Goal: Transaction & Acquisition: Purchase product/service

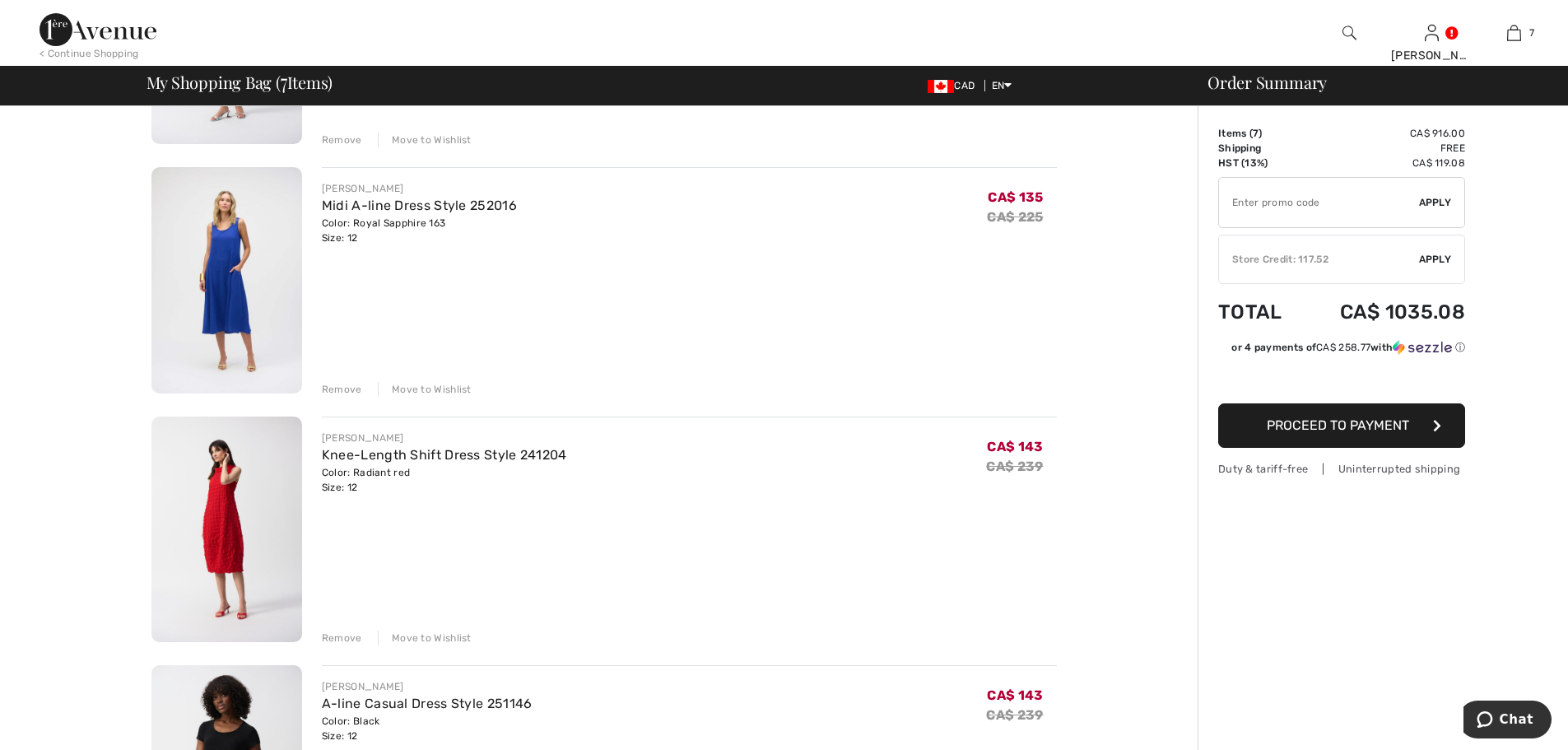
scroll to position [412, 0]
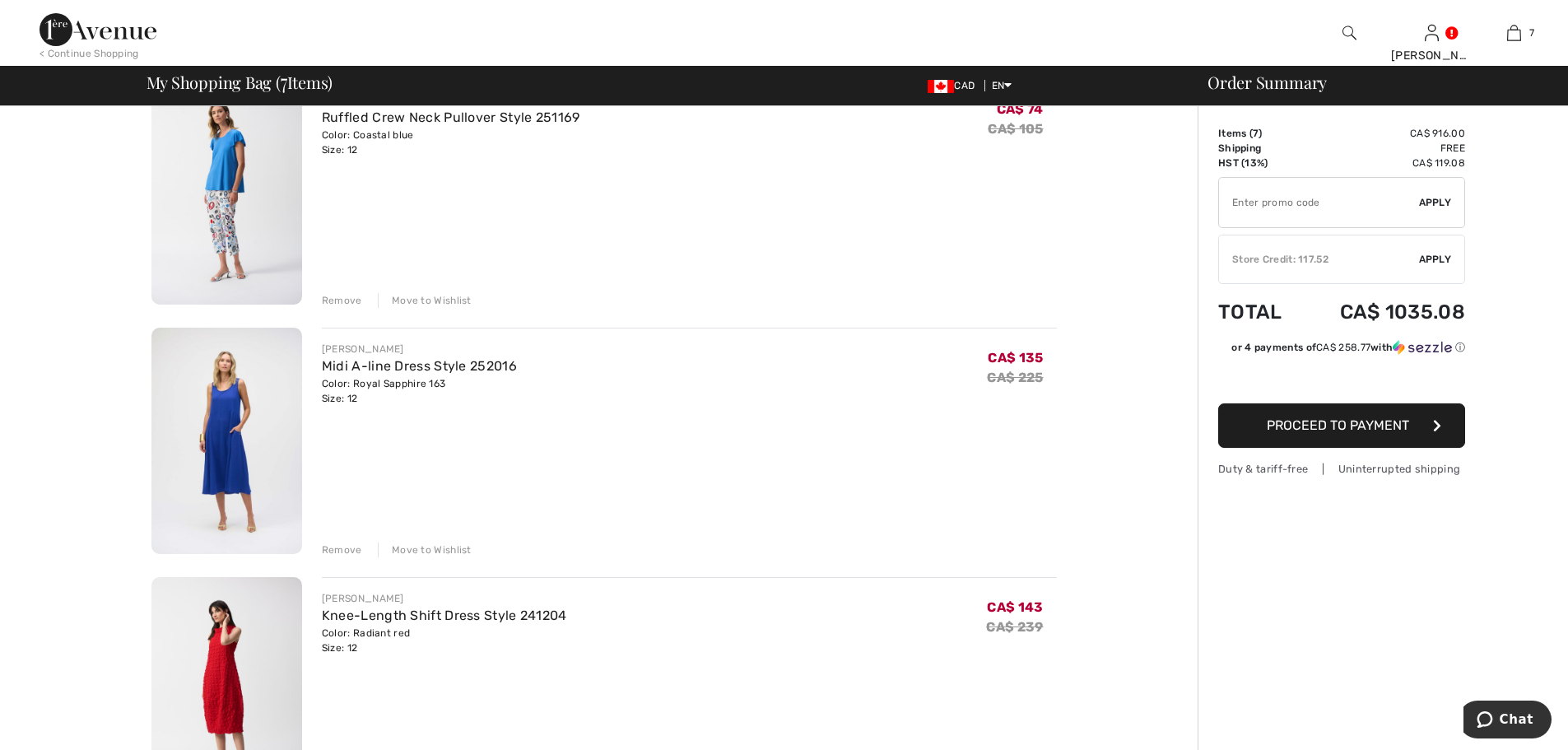
click at [229, 433] on img at bounding box center [227, 441] width 151 height 227
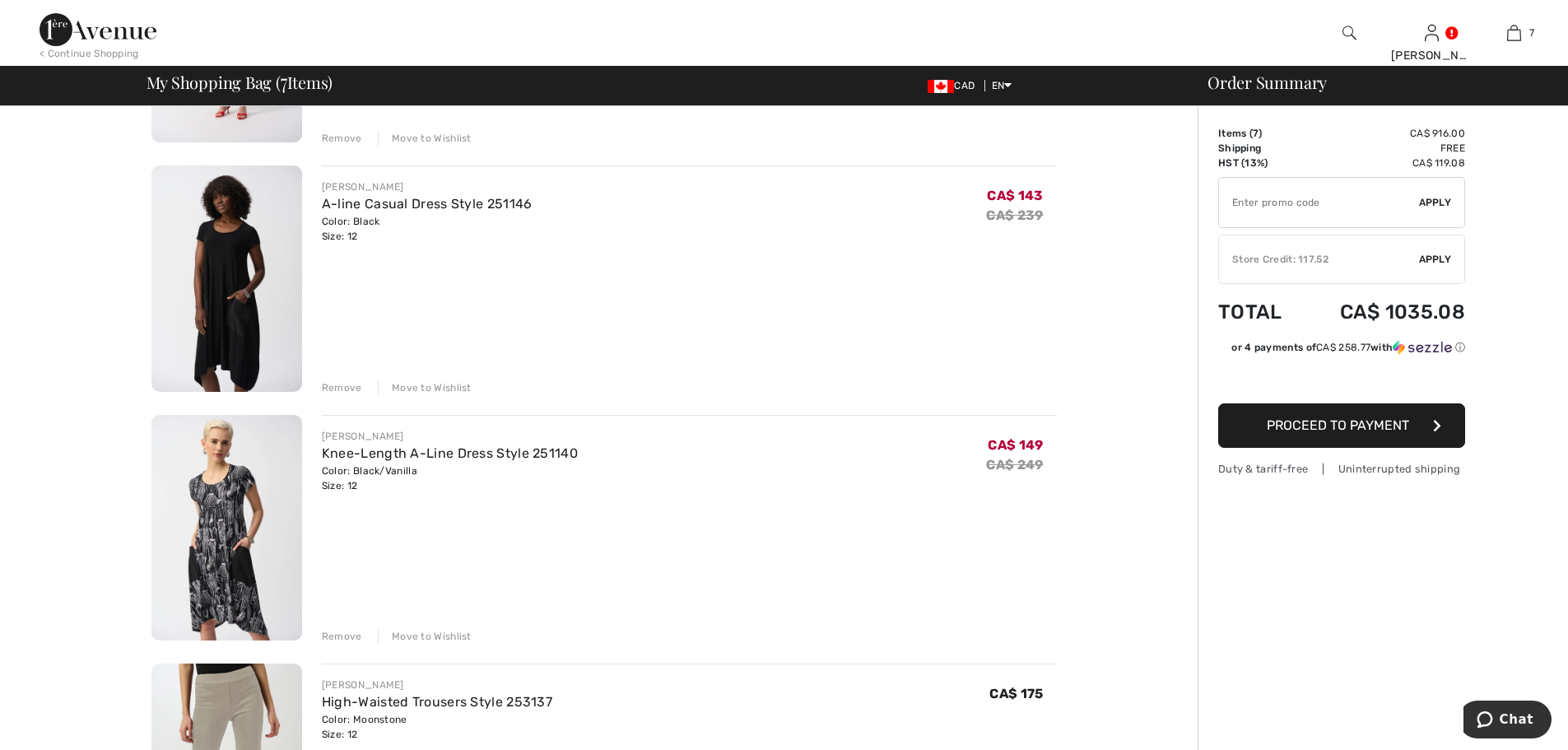
scroll to position [1070, 0]
click at [222, 492] on img at bounding box center [227, 530] width 151 height 227
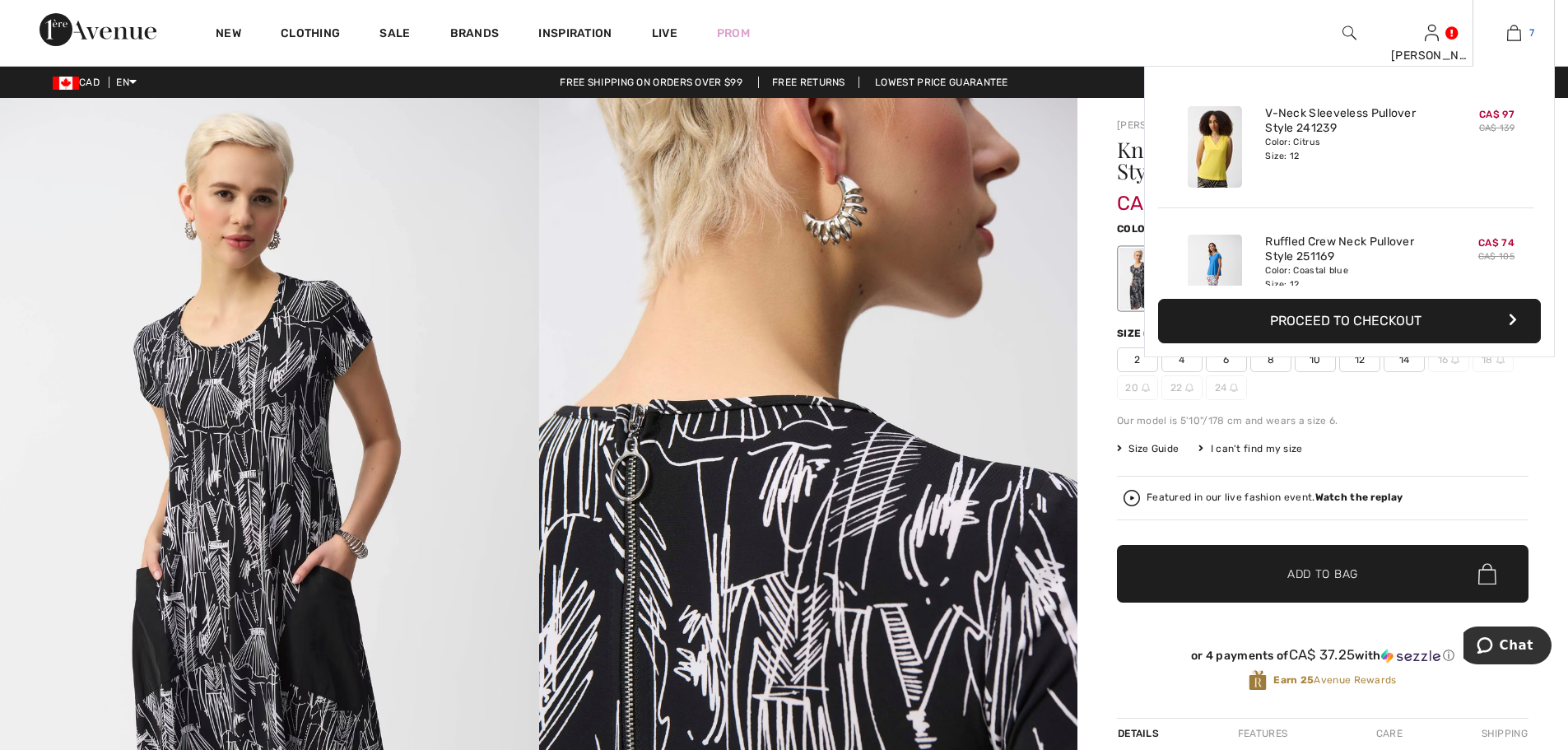
click at [1515, 33] on img at bounding box center [1513, 32] width 14 height 20
click at [1511, 30] on img at bounding box center [1513, 32] width 14 height 20
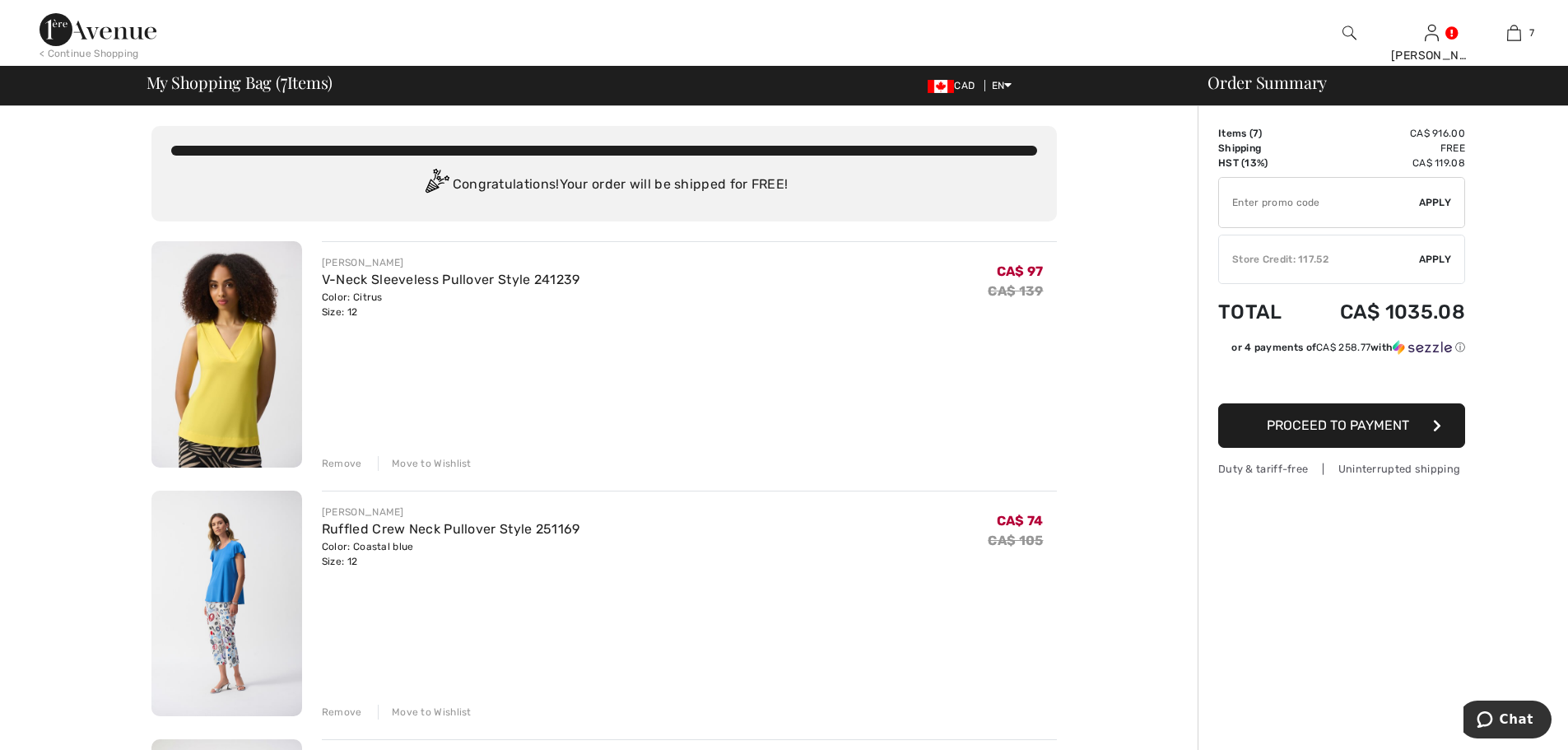
click at [1441, 201] on span "Apply" at bounding box center [1435, 203] width 33 height 15
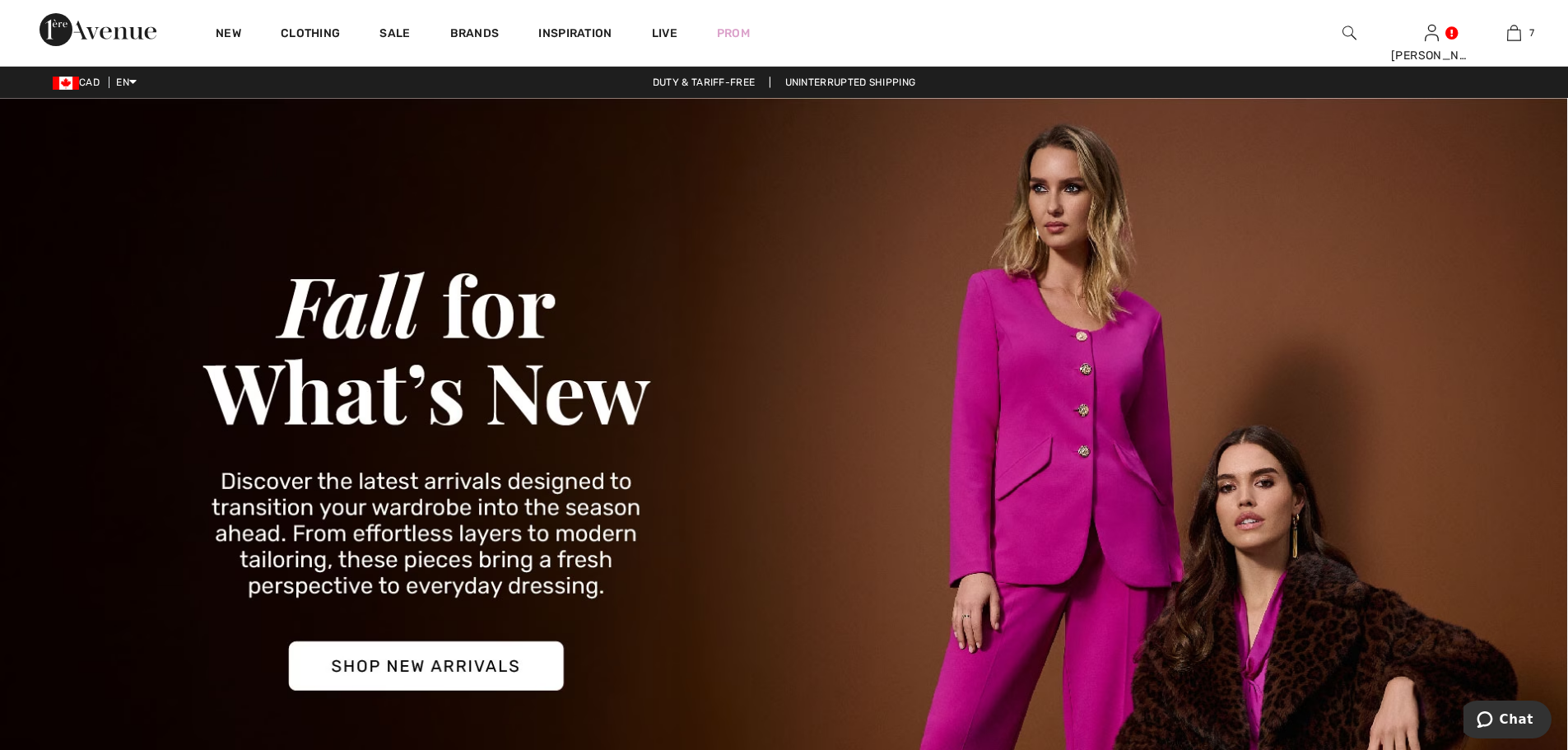
click at [440, 664] on img at bounding box center [784, 474] width 1568 height 752
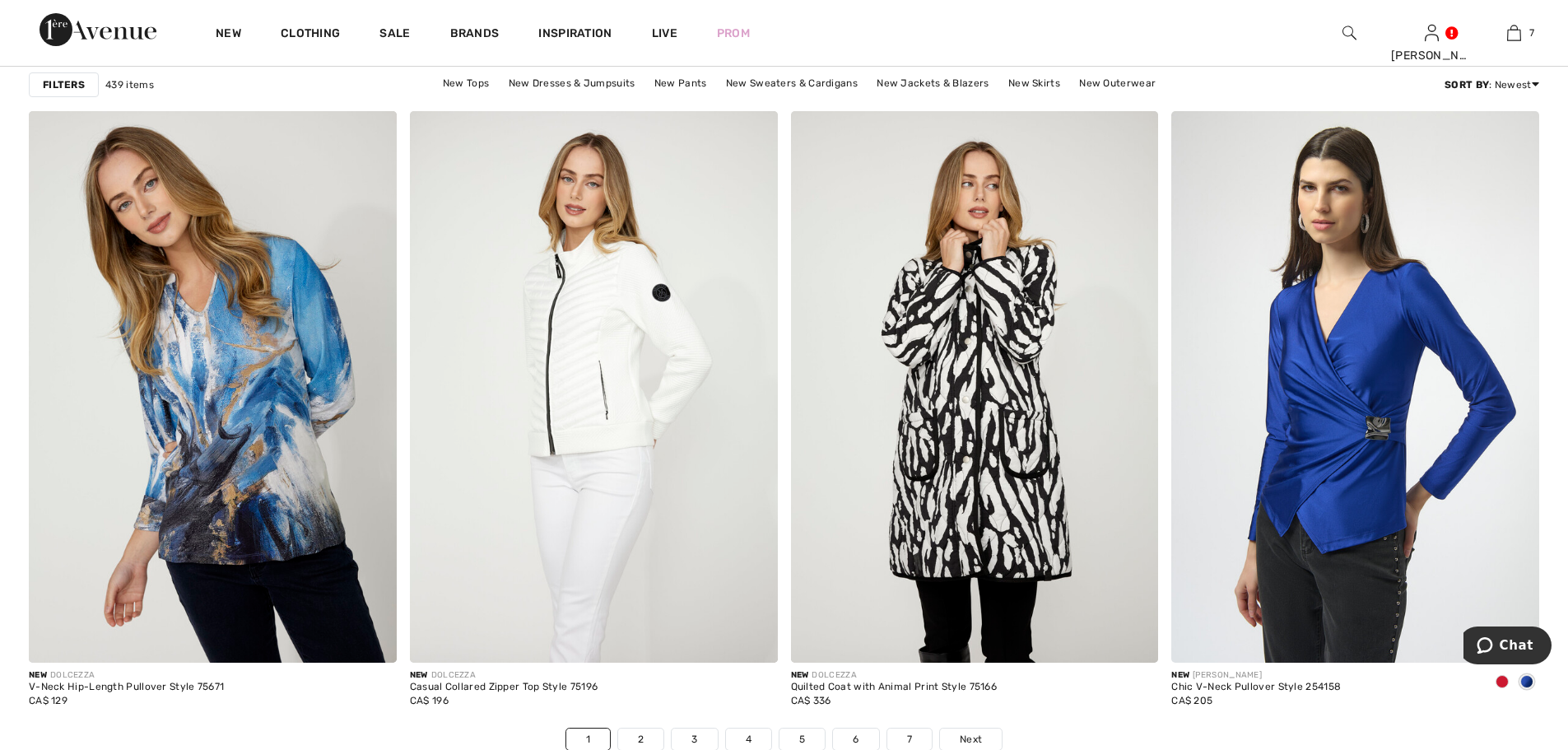
scroll to position [9387, 0]
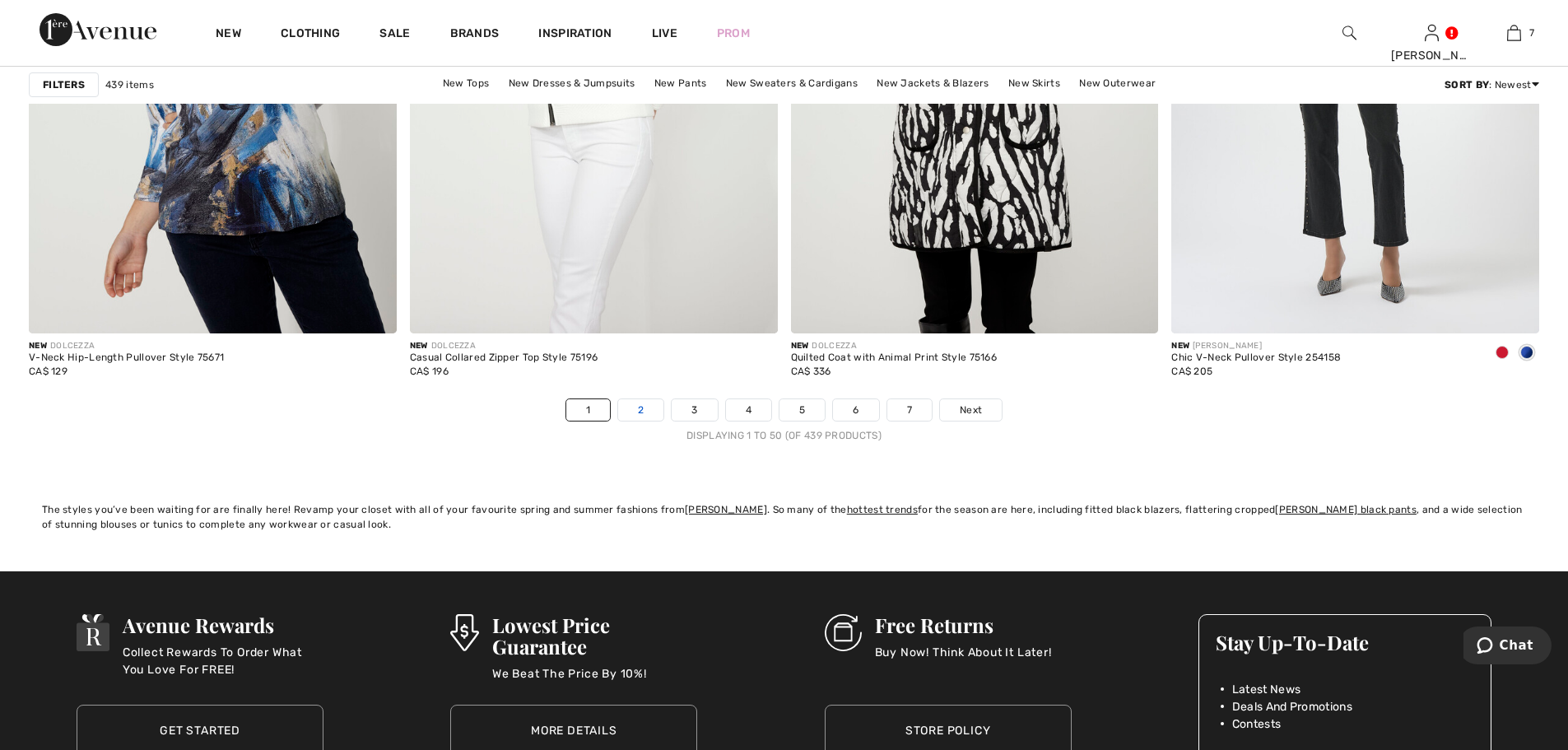
click at [638, 410] on link "2" at bounding box center [641, 410] width 45 height 22
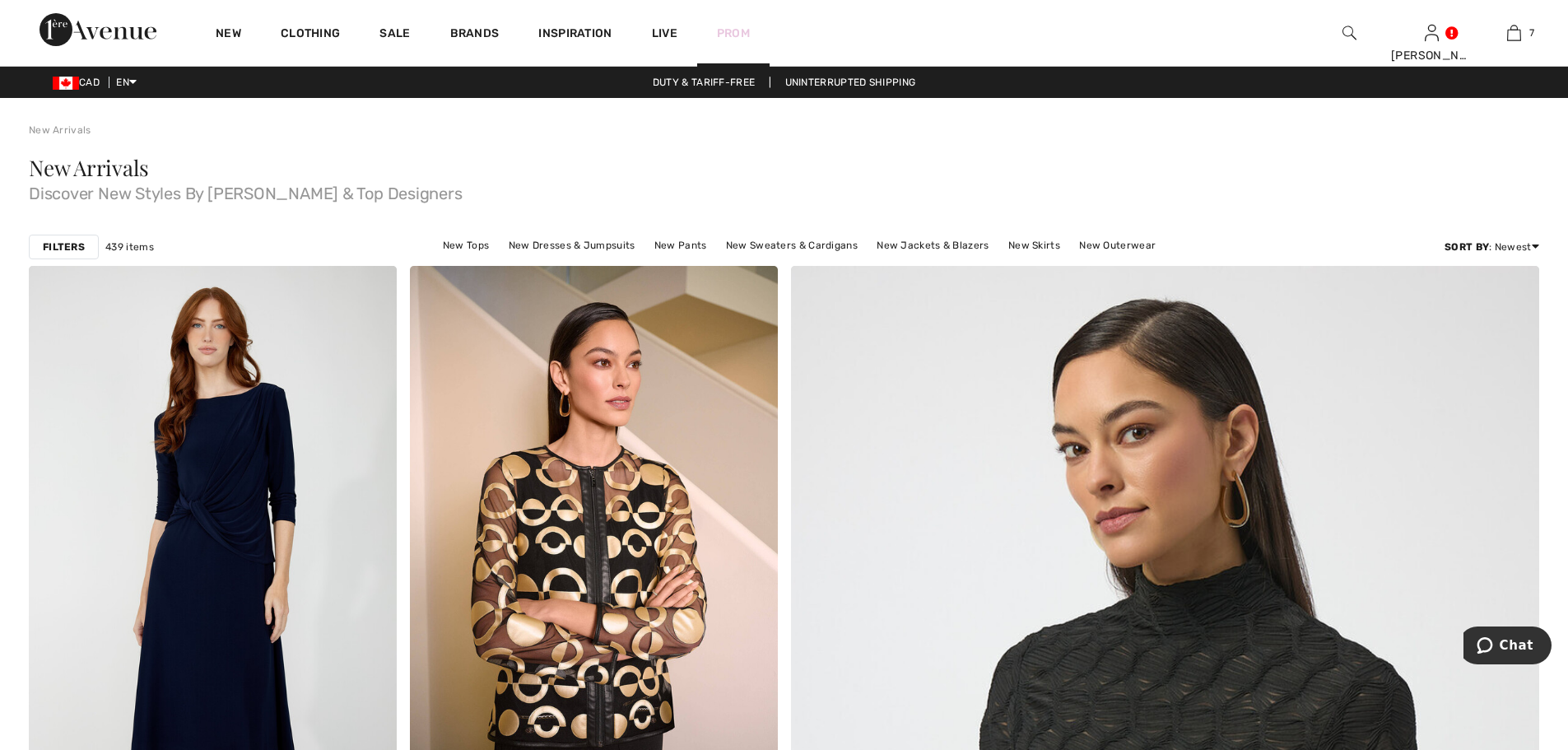
click at [733, 30] on link "Prom" at bounding box center [733, 33] width 33 height 17
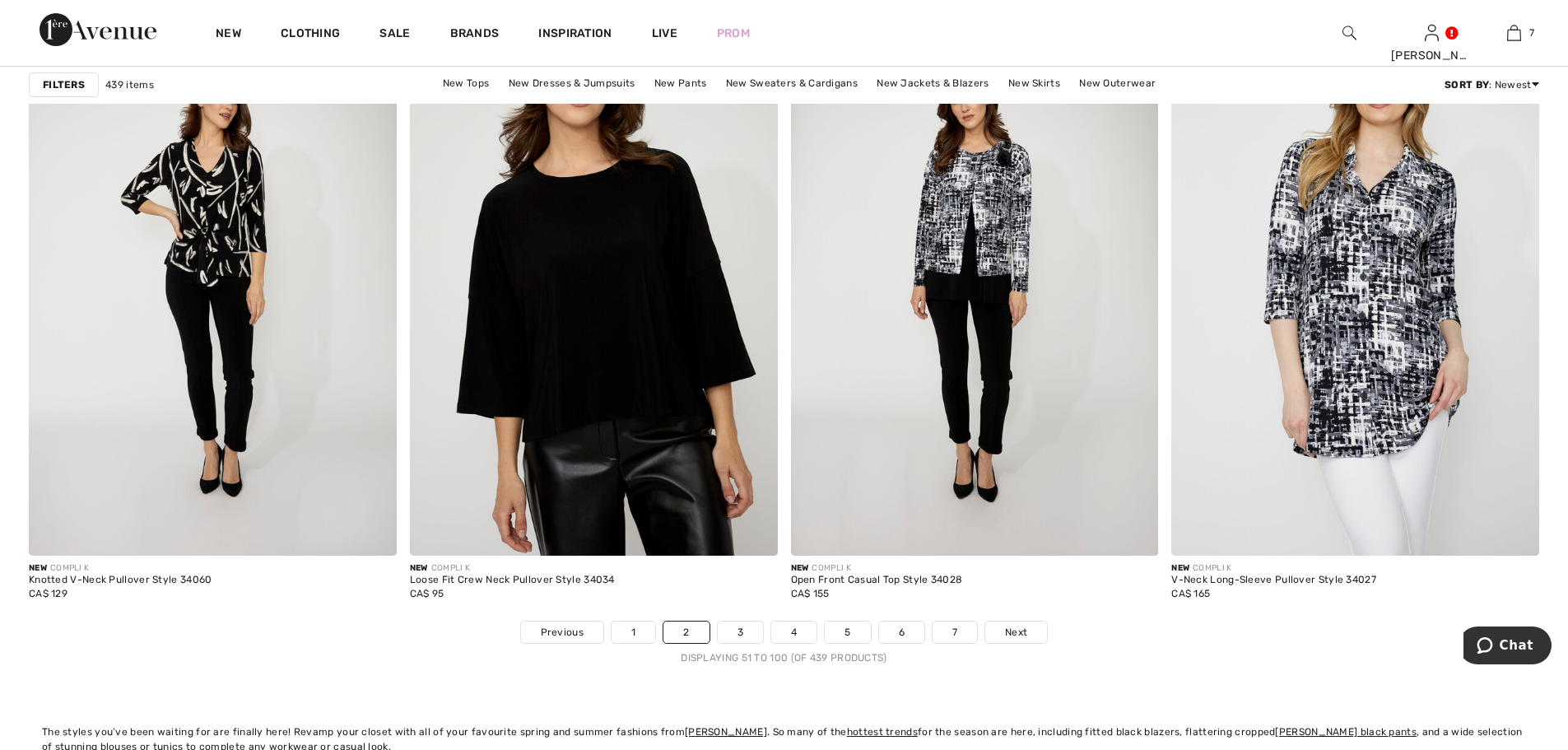
scroll to position [9223, 0]
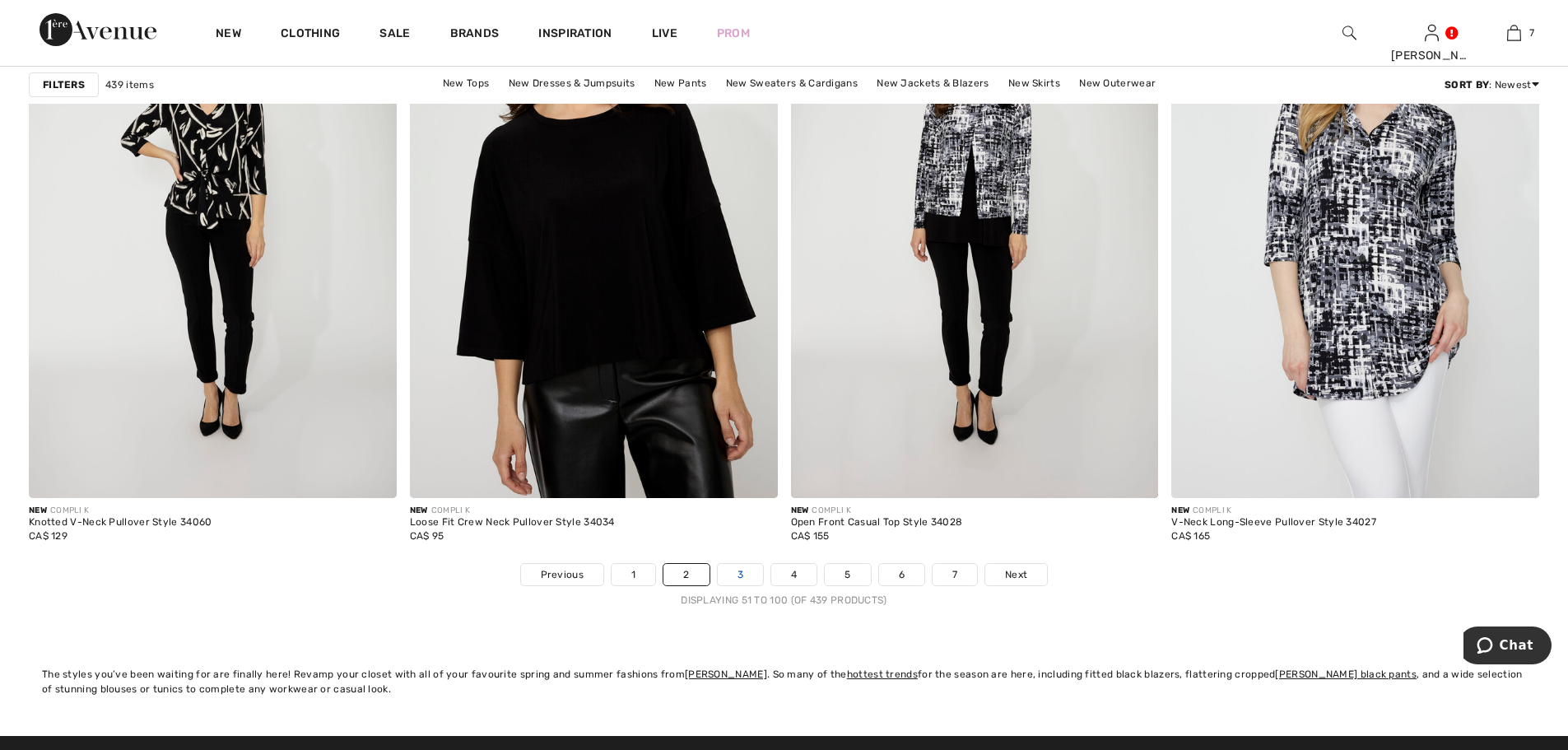
click at [744, 573] on link "3" at bounding box center [740, 574] width 45 height 22
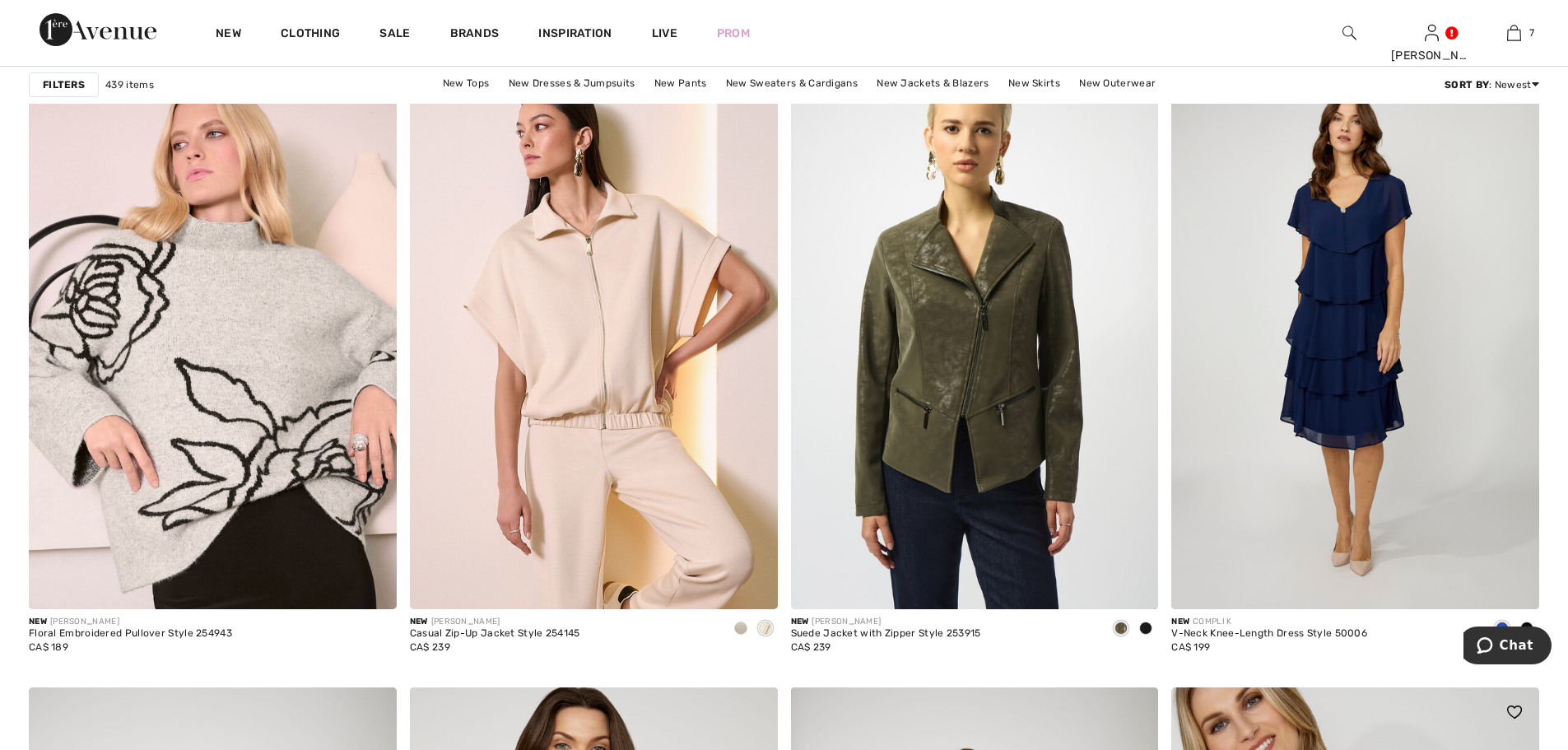
scroll to position [8437, 0]
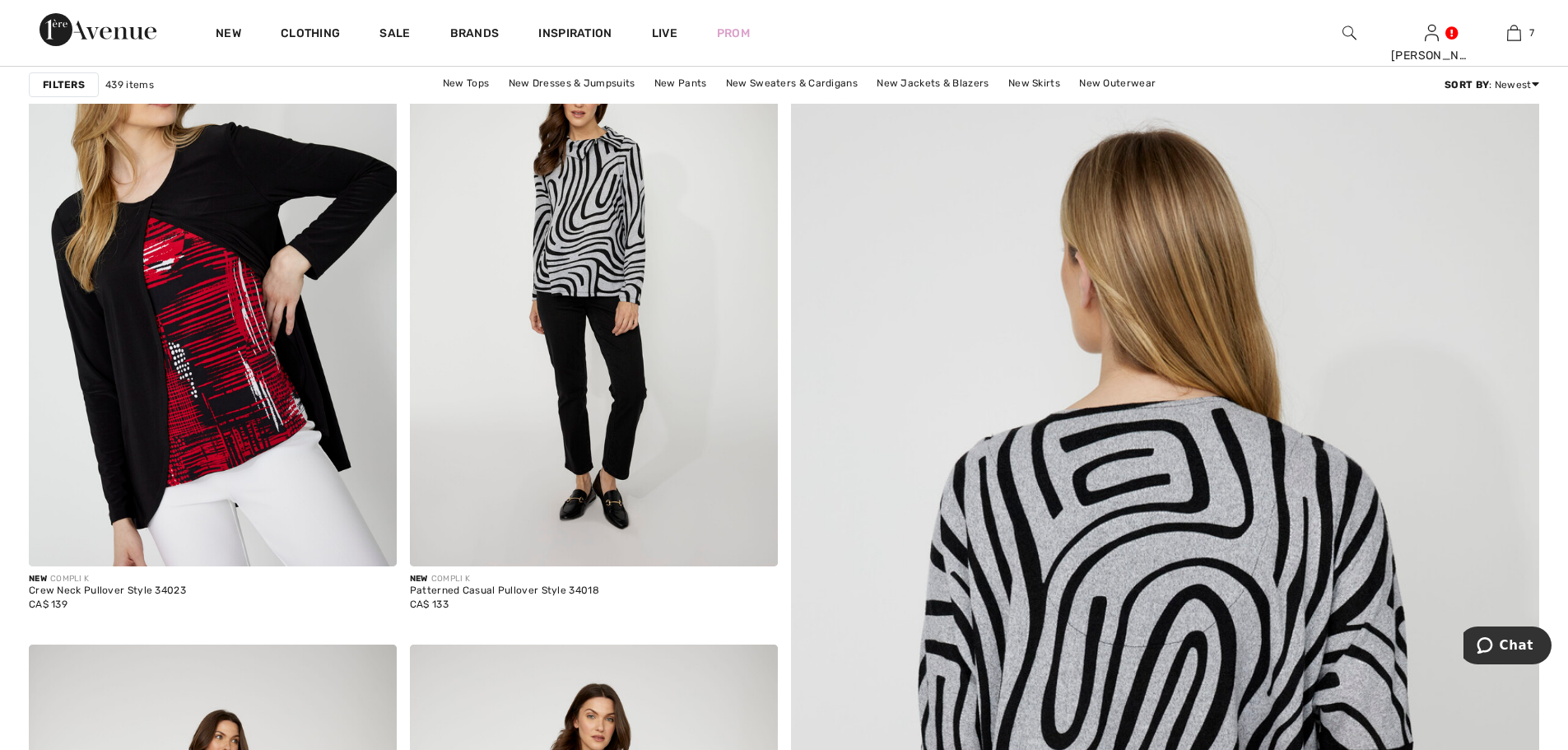
scroll to position [247, 0]
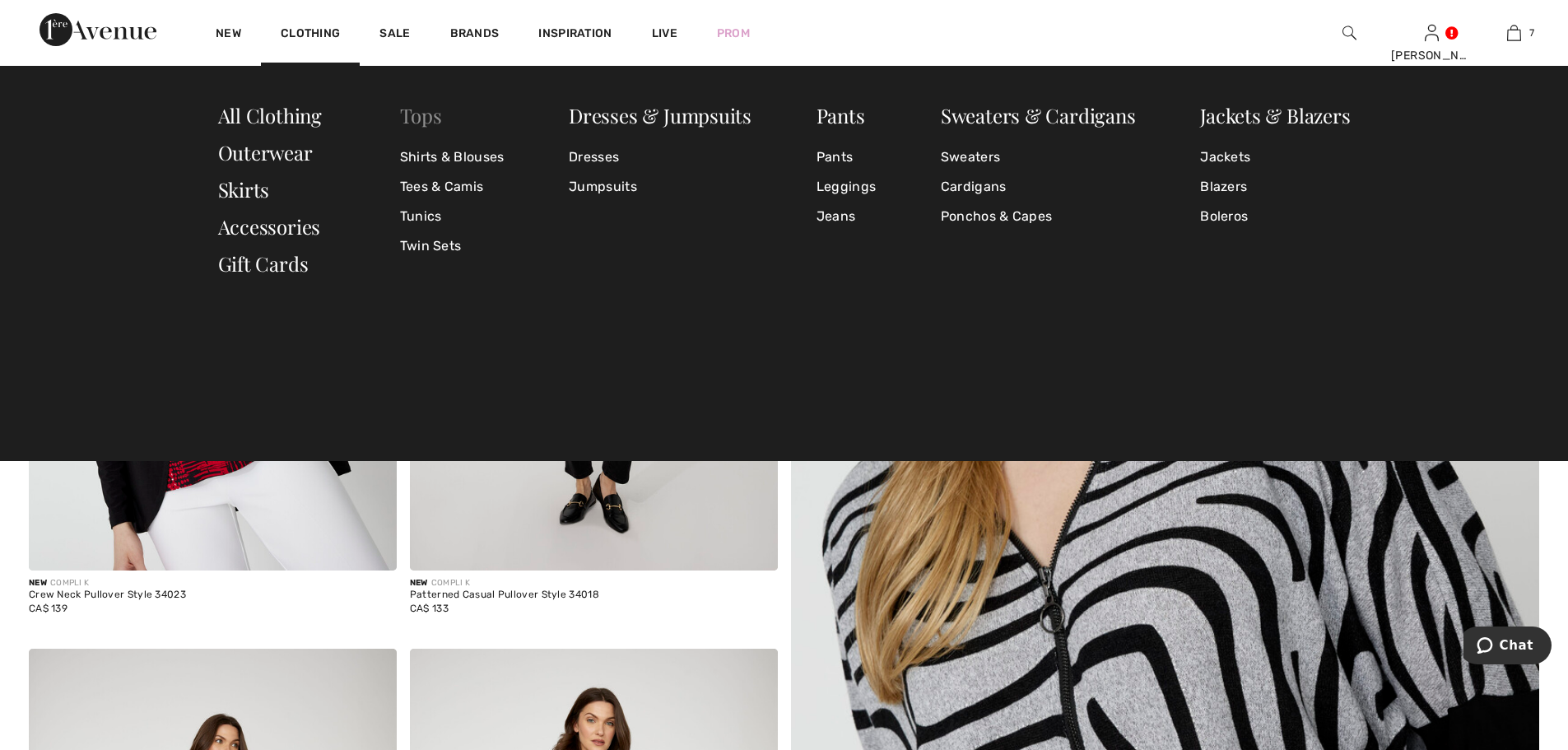
click at [419, 113] on link "Tops" at bounding box center [421, 115] width 42 height 26
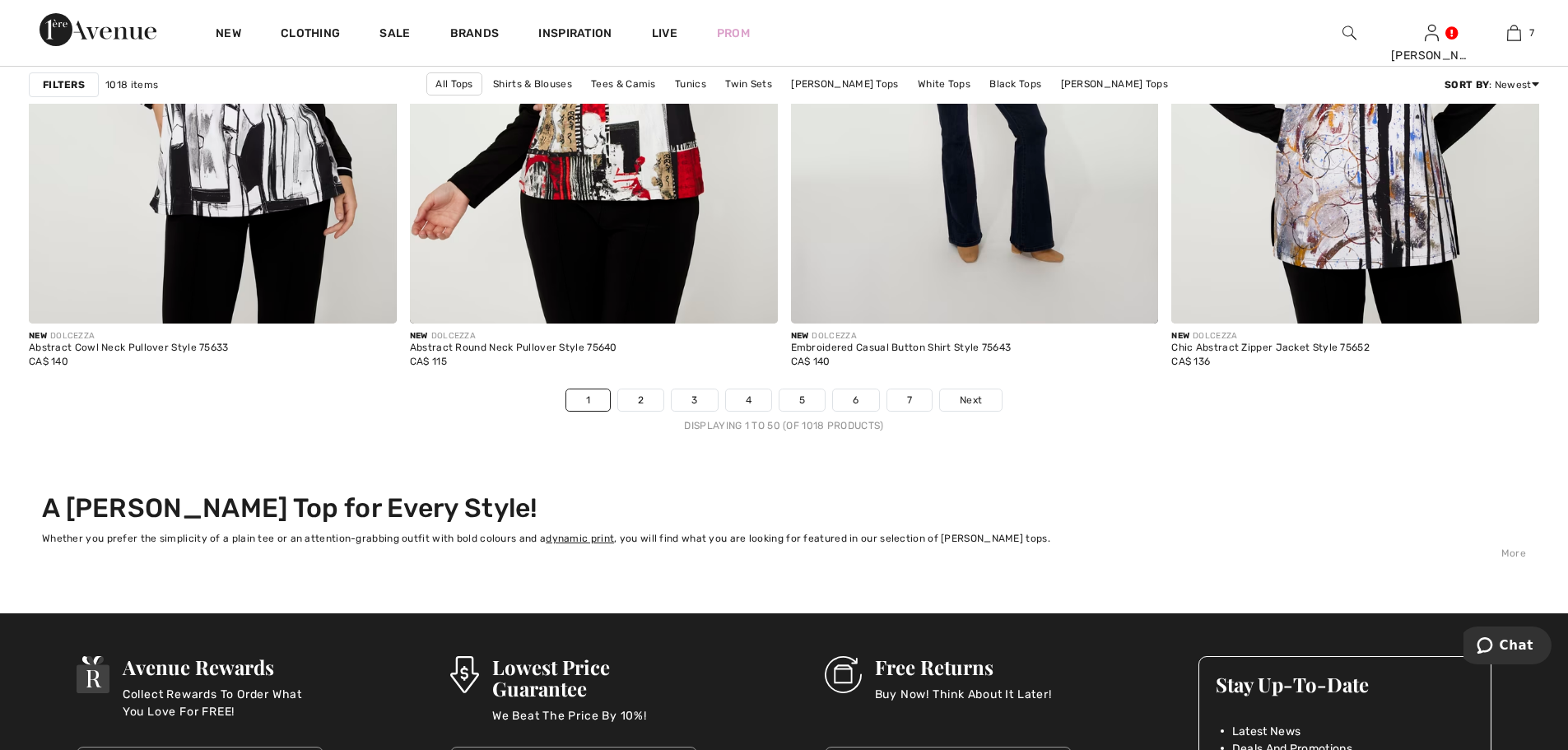
scroll to position [9387, 0]
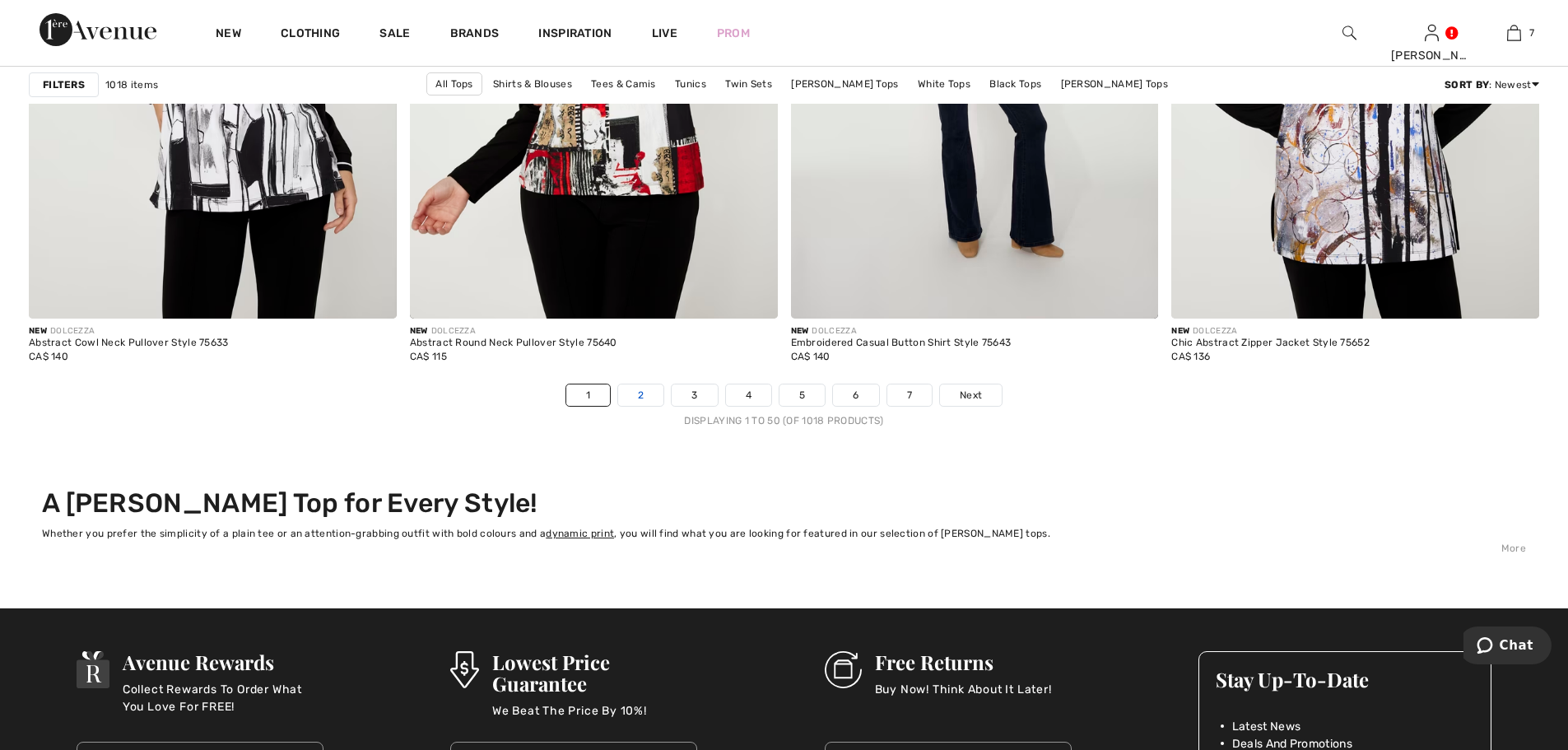
click at [646, 406] on link "2" at bounding box center [641, 395] width 45 height 22
click at [690, 406] on link "3" at bounding box center [694, 395] width 45 height 22
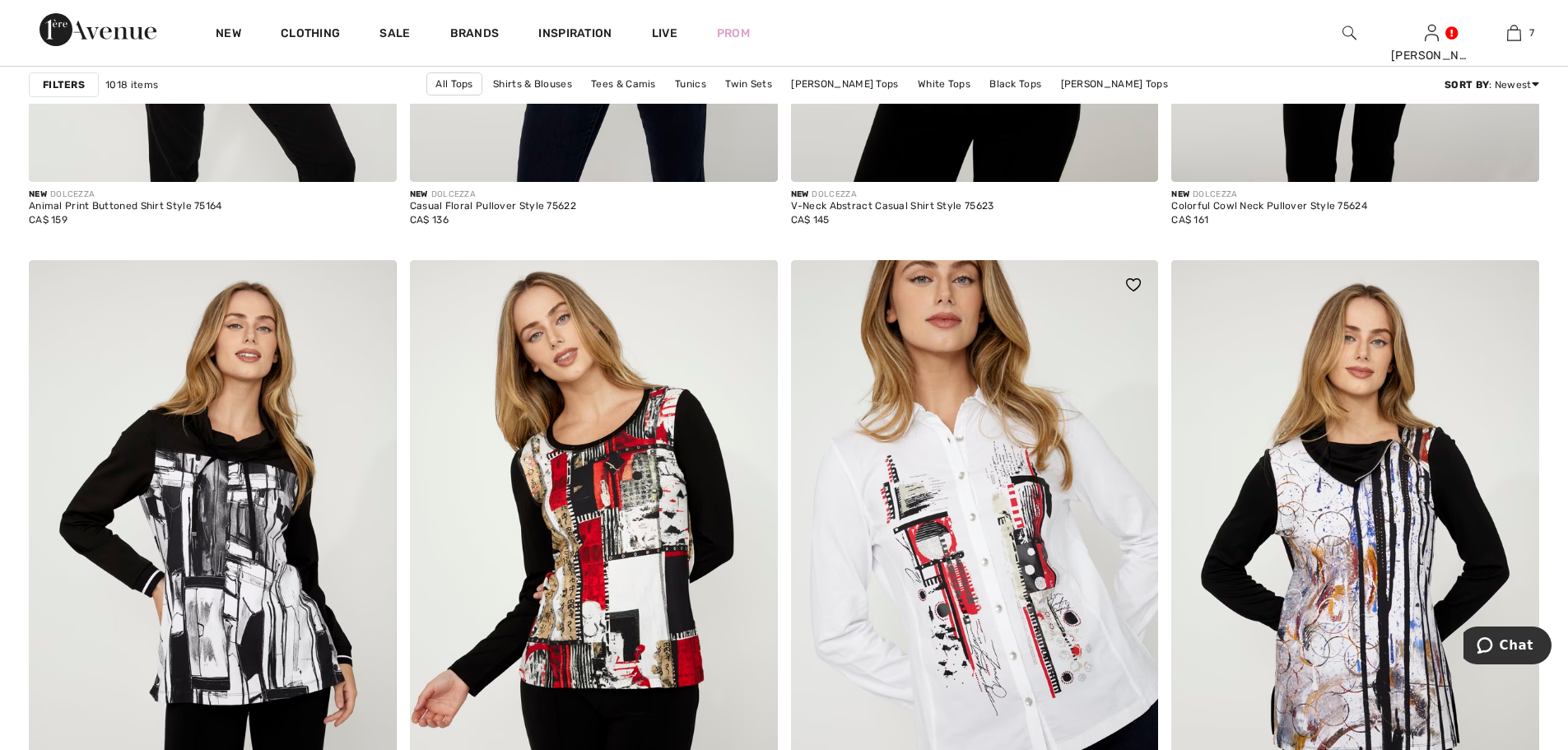
scroll to position [8893, 0]
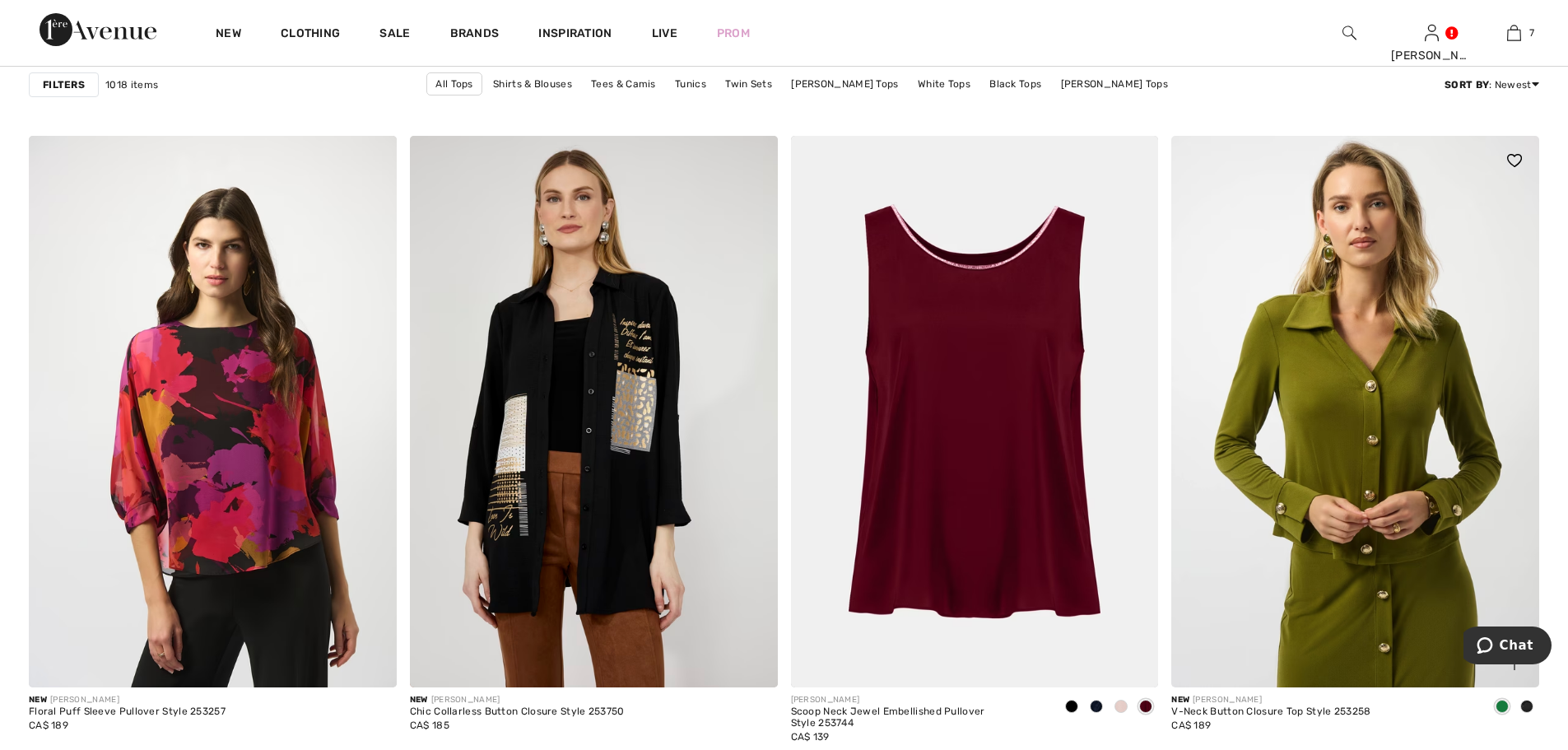
scroll to position [2964, 0]
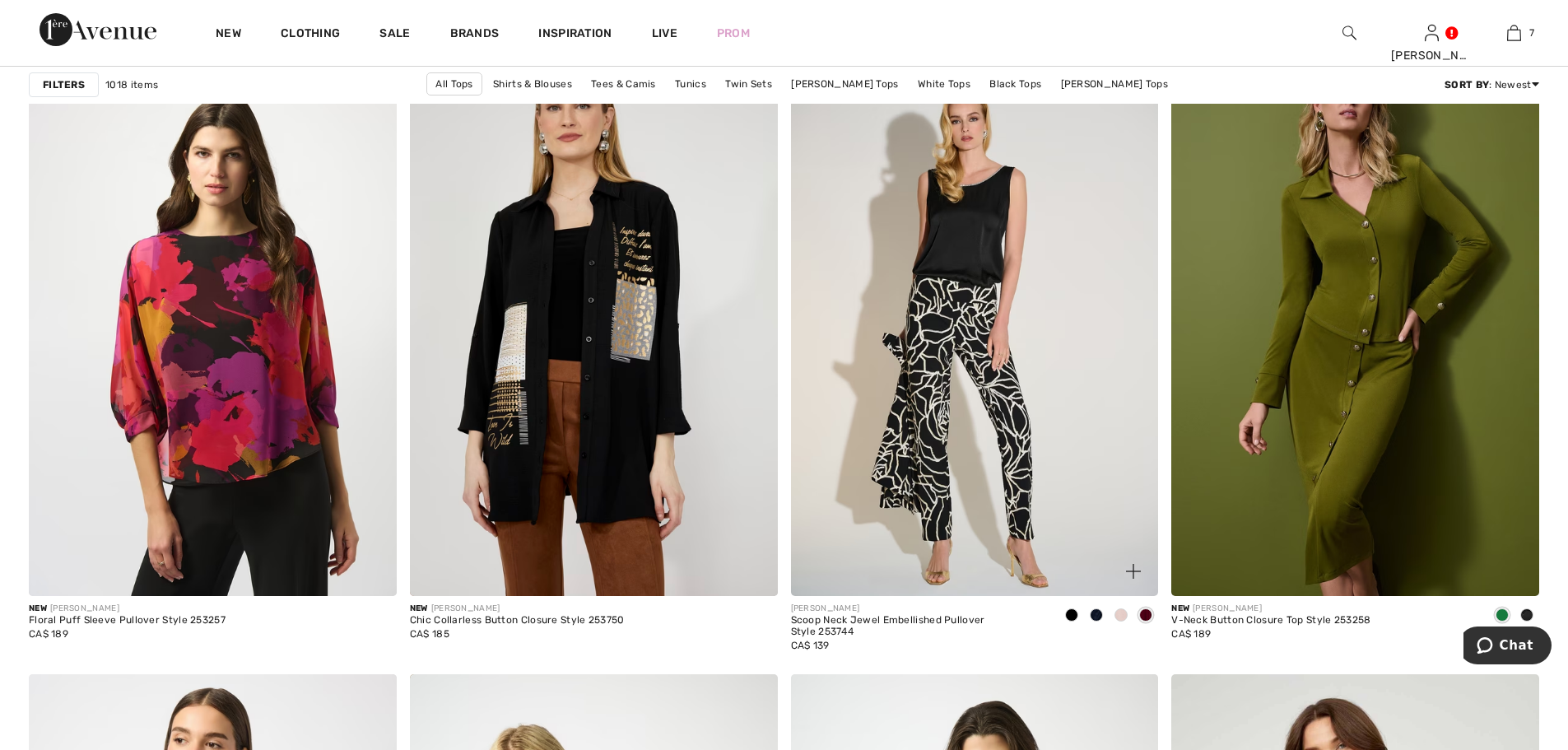
click at [991, 276] on img at bounding box center [975, 320] width 368 height 552
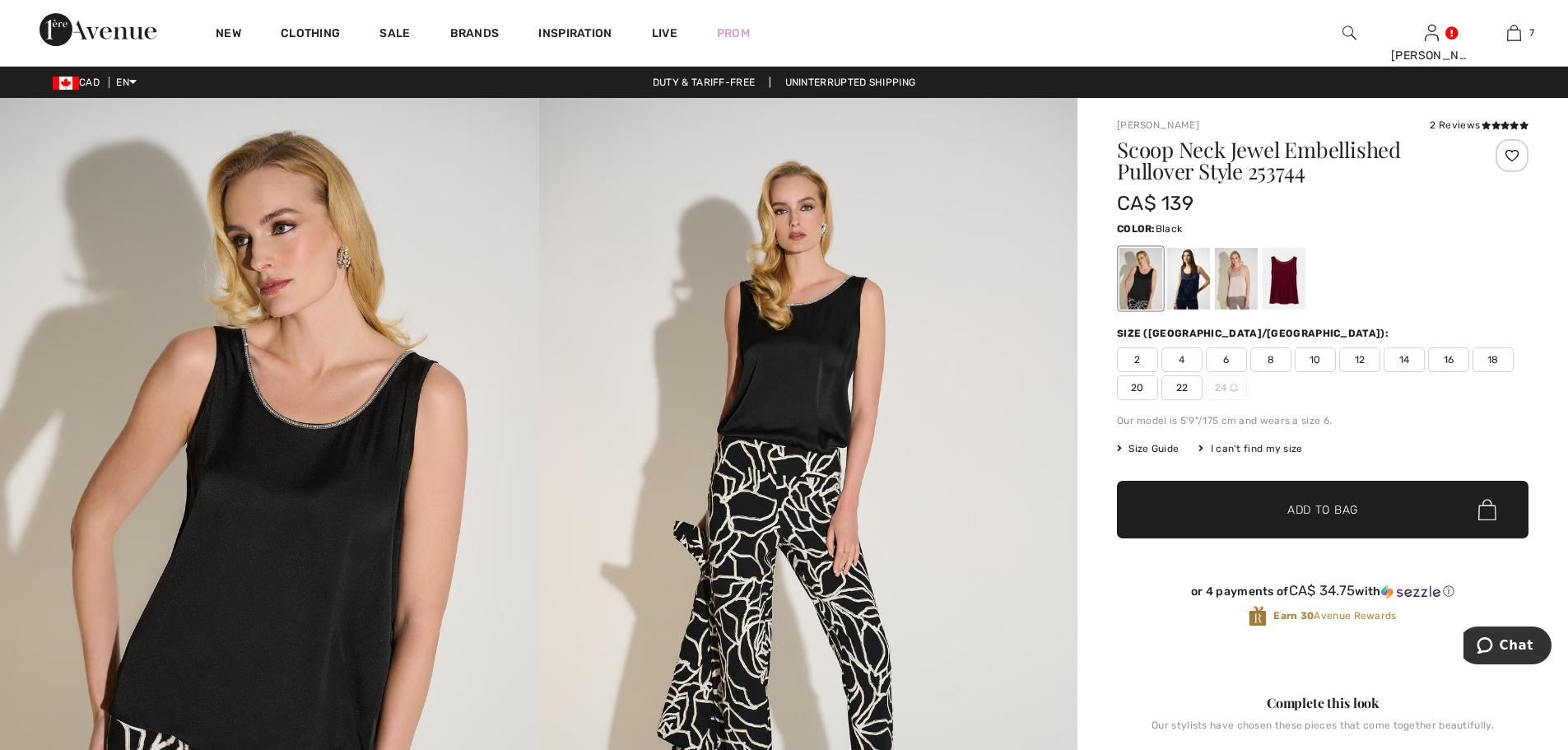
click at [1139, 285] on div at bounding box center [1140, 278] width 42 height 61
click at [1236, 292] on div at bounding box center [1236, 278] width 42 height 61
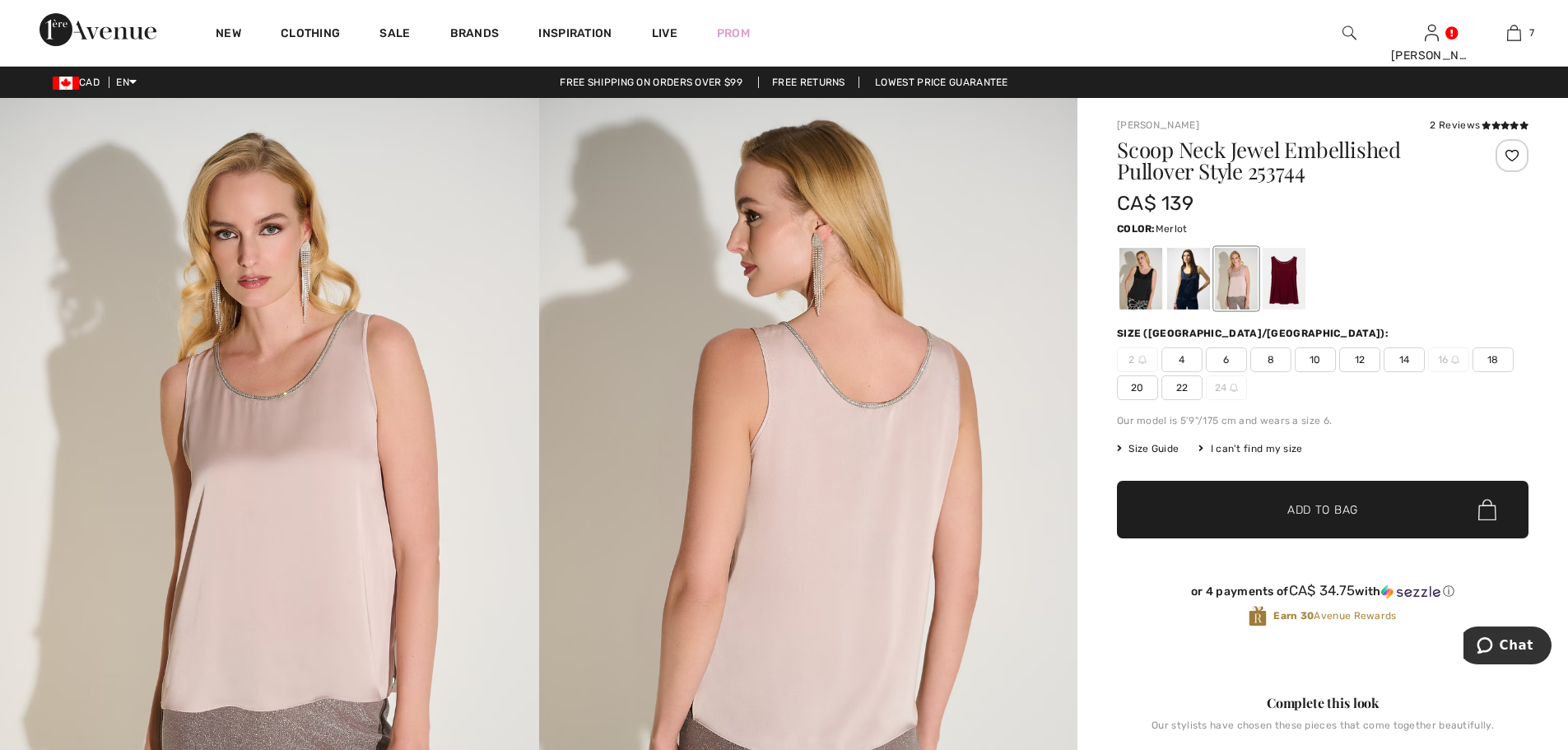
click at [1290, 298] on div at bounding box center [1283, 278] width 42 height 61
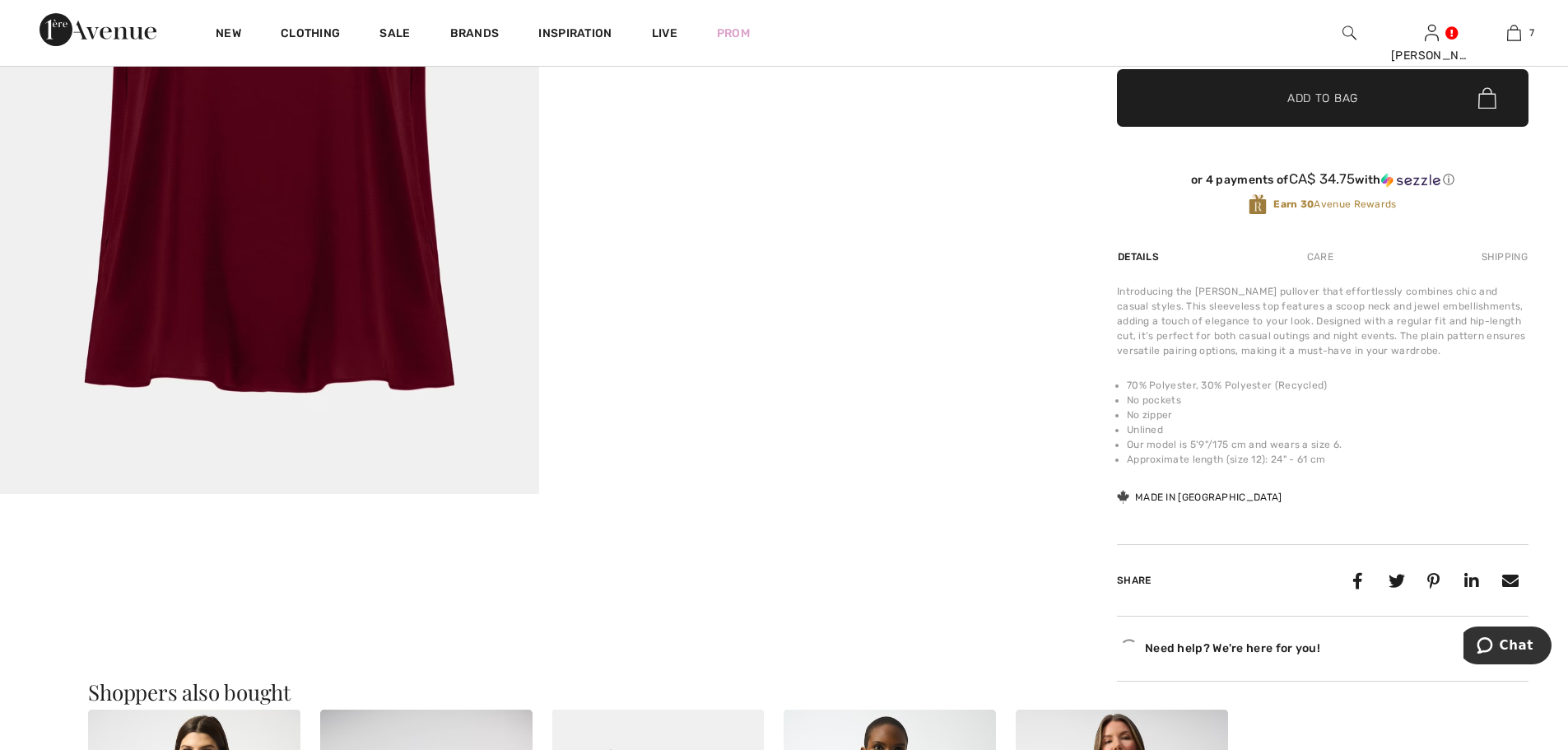
scroll to position [824, 0]
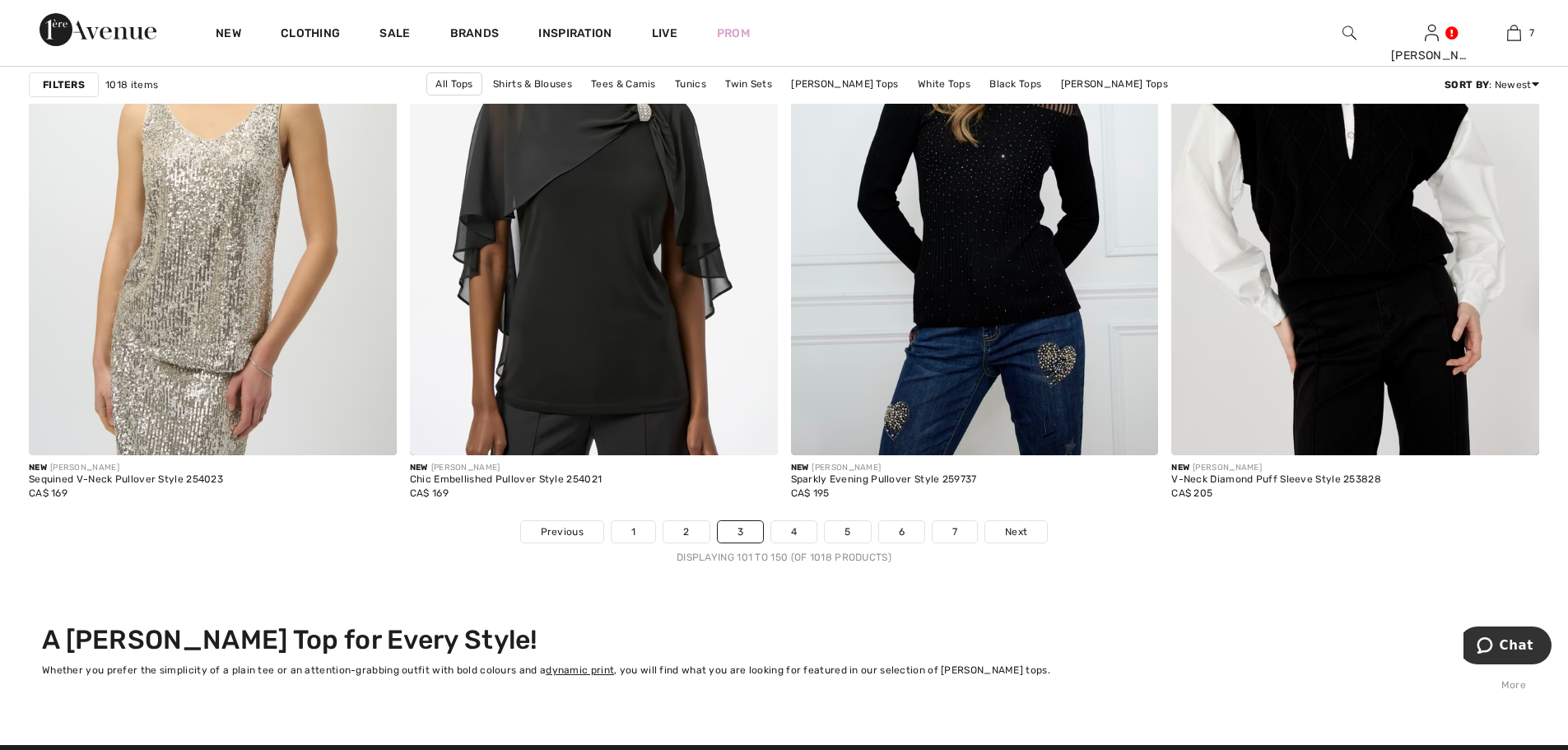
scroll to position [9305, 0]
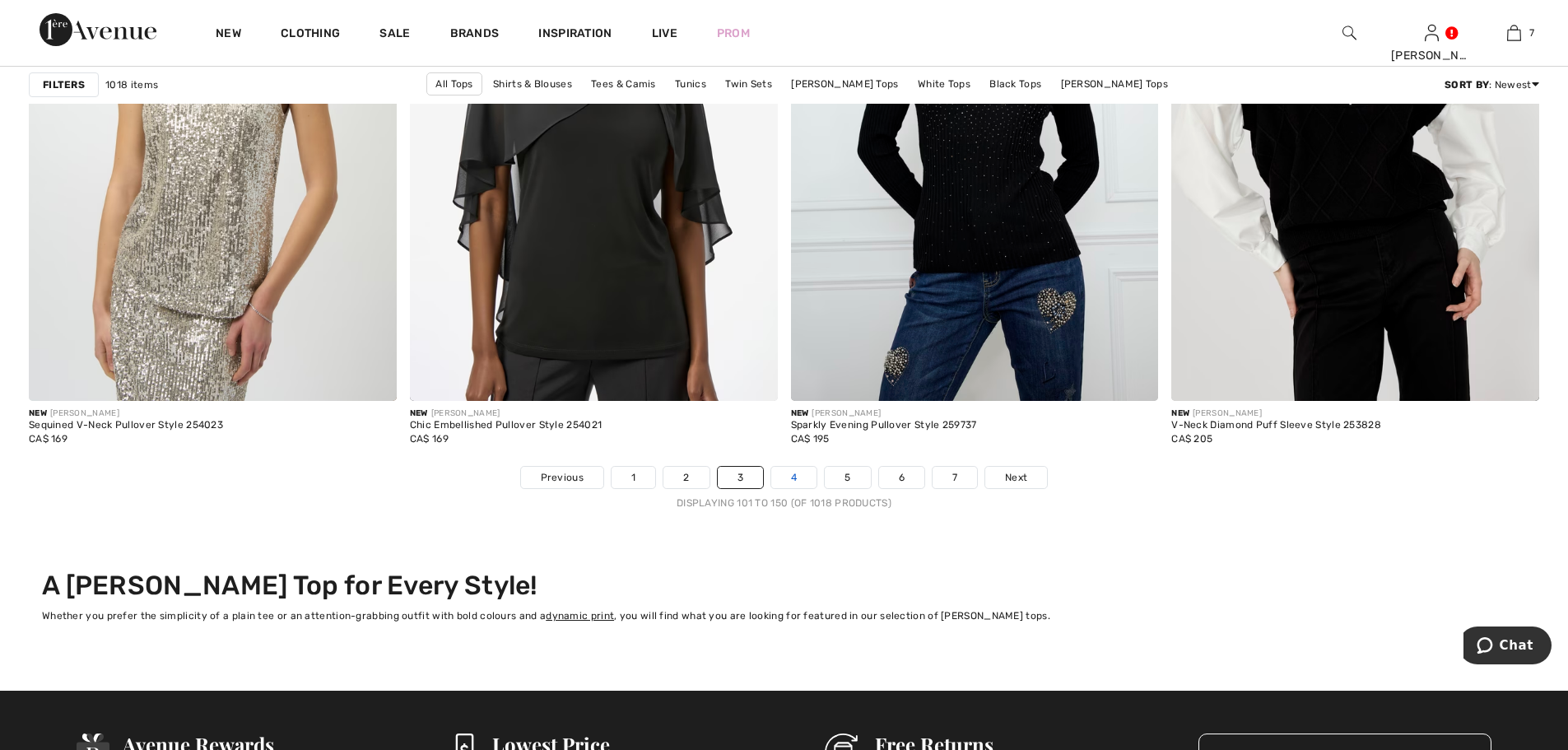
click at [800, 473] on link "4" at bounding box center [794, 477] width 45 height 22
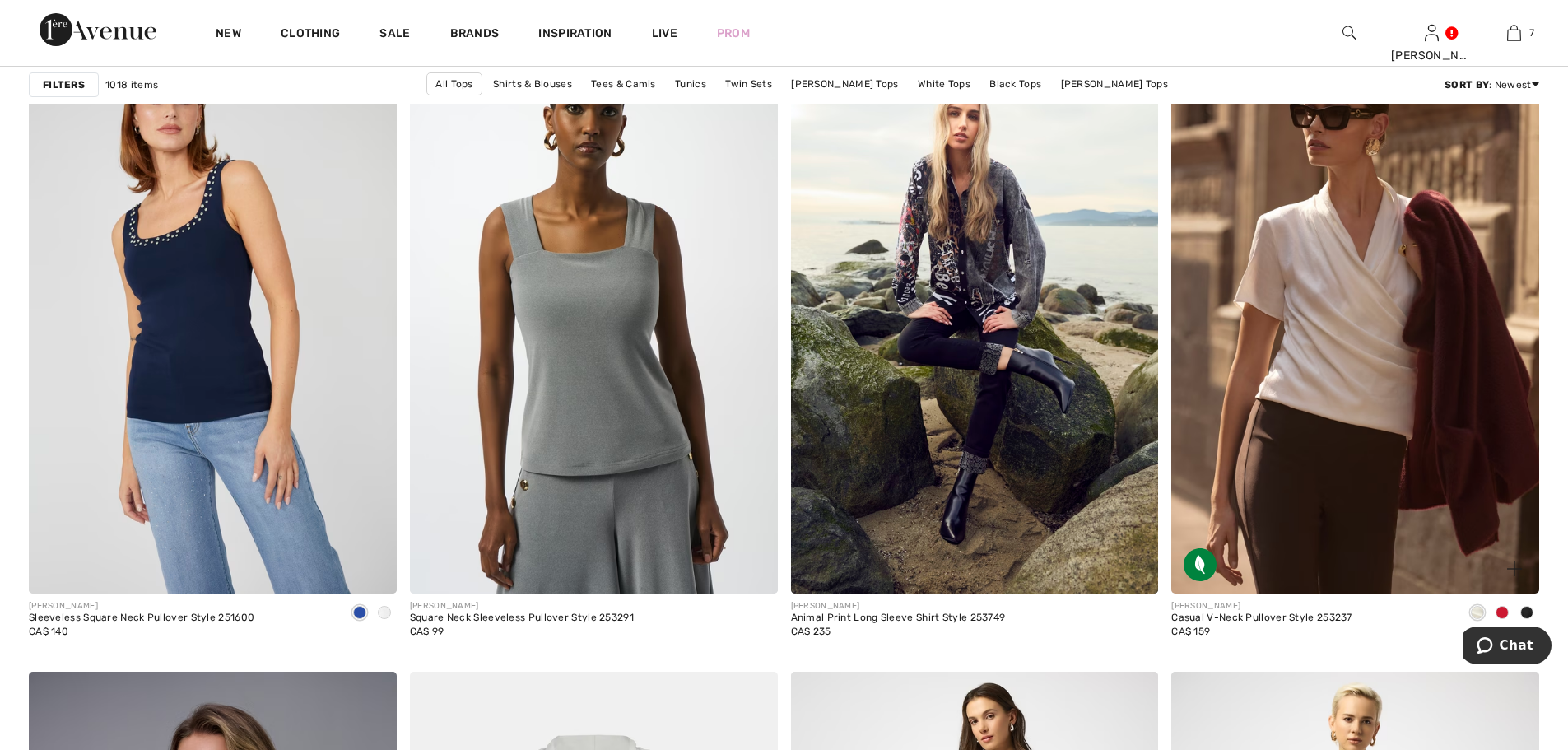
scroll to position [8481, 0]
click at [386, 610] on span at bounding box center [384, 613] width 13 height 13
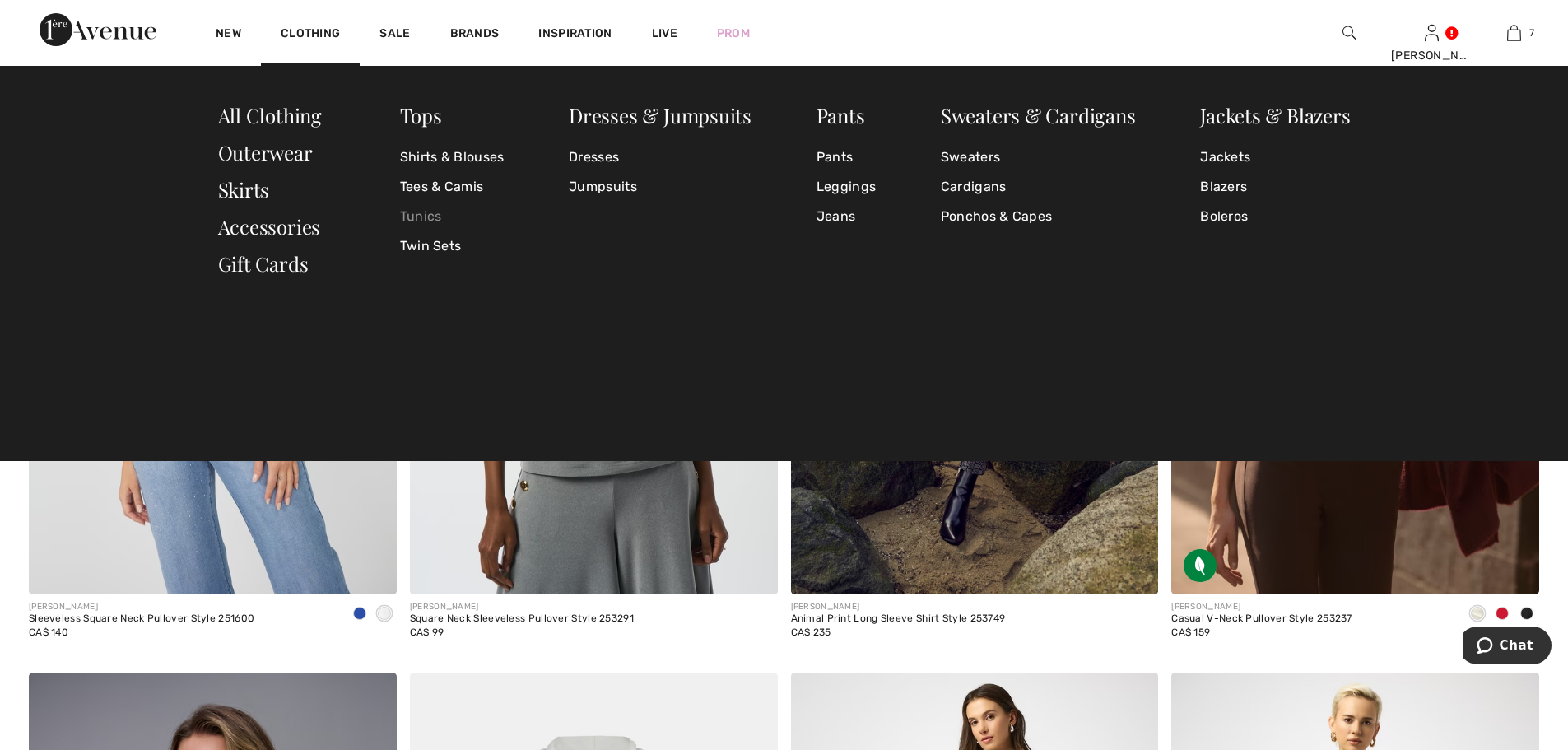
click at [421, 215] on link "Tunics" at bounding box center [452, 216] width 105 height 29
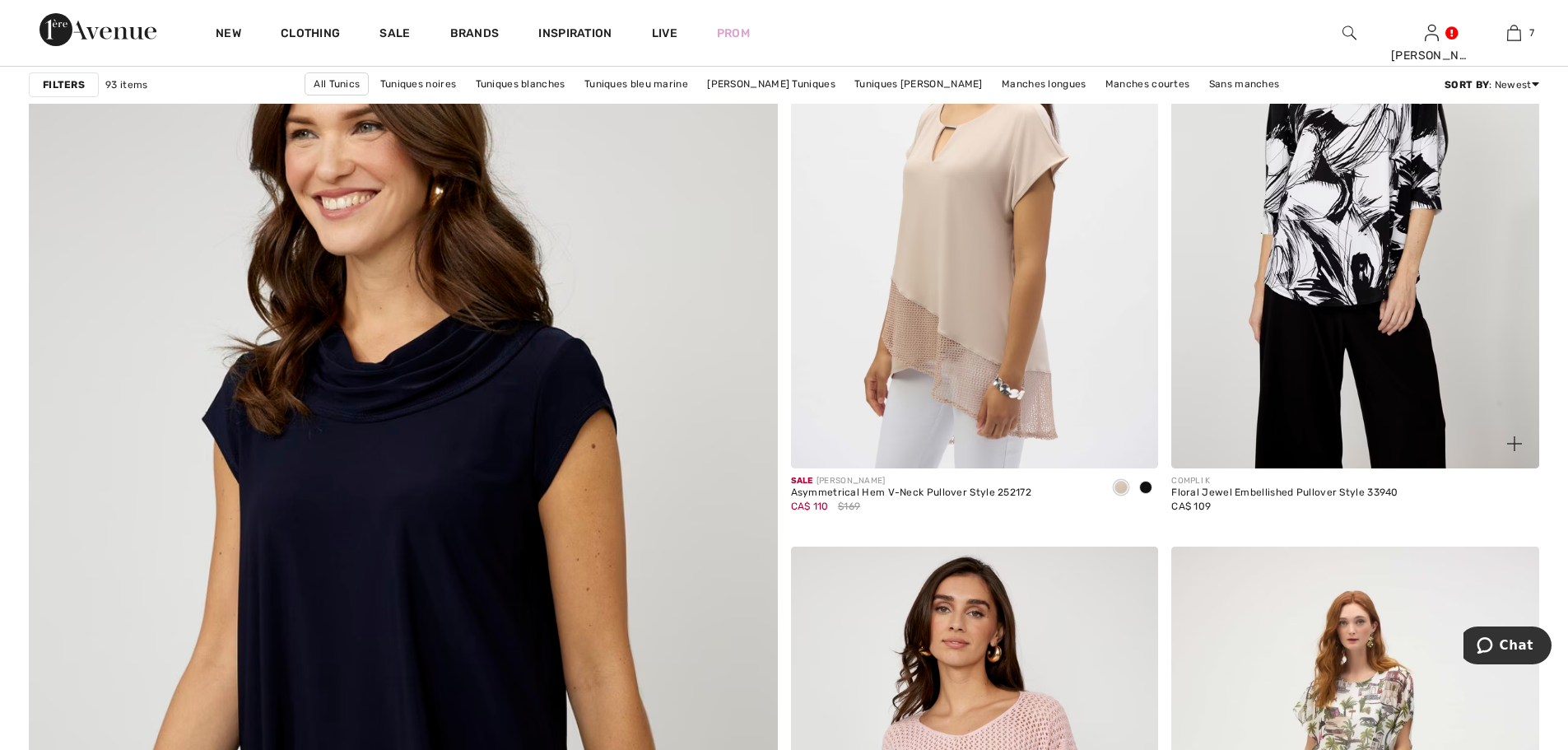
scroll to position [5188, 0]
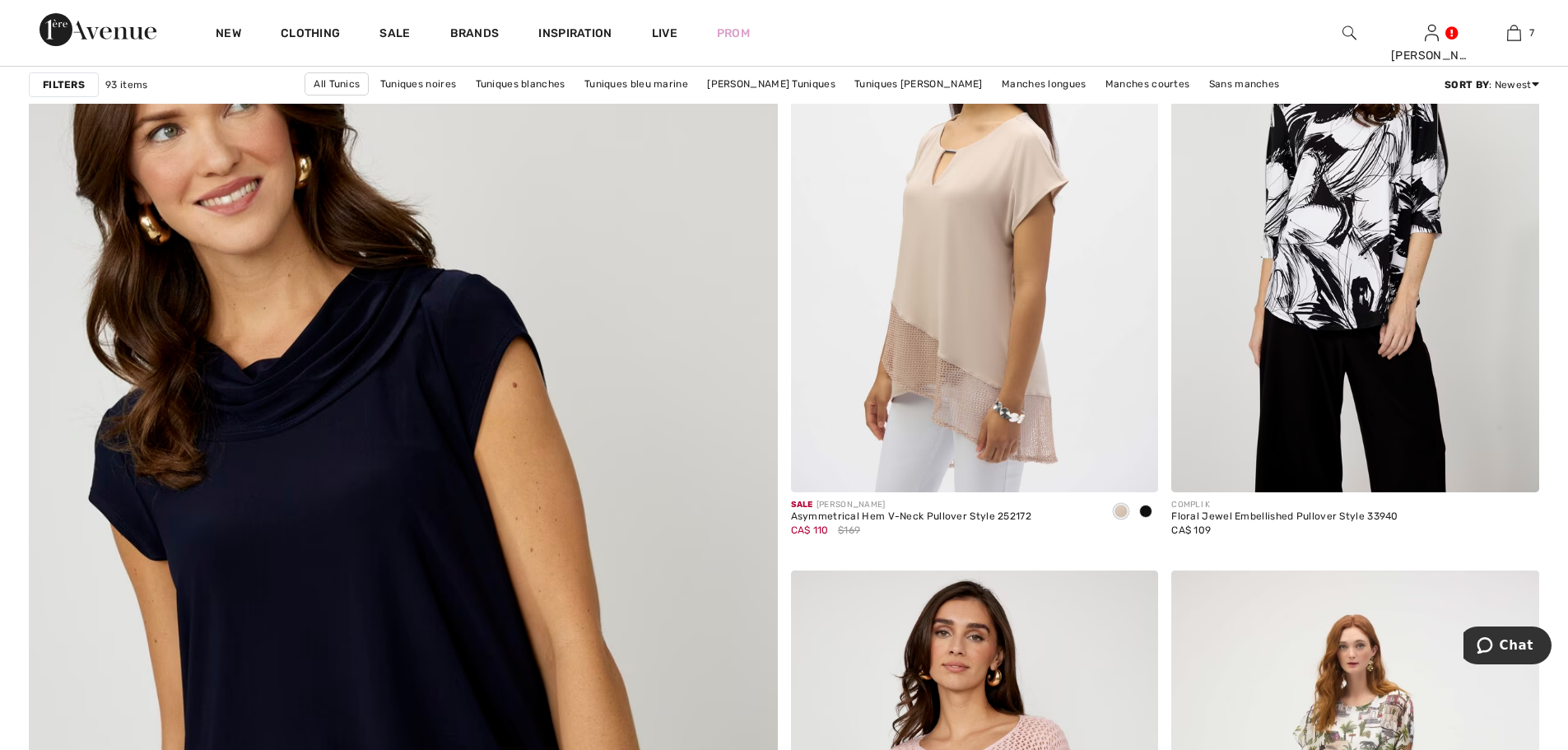
click at [384, 545] on img at bounding box center [402, 614] width 898 height 1348
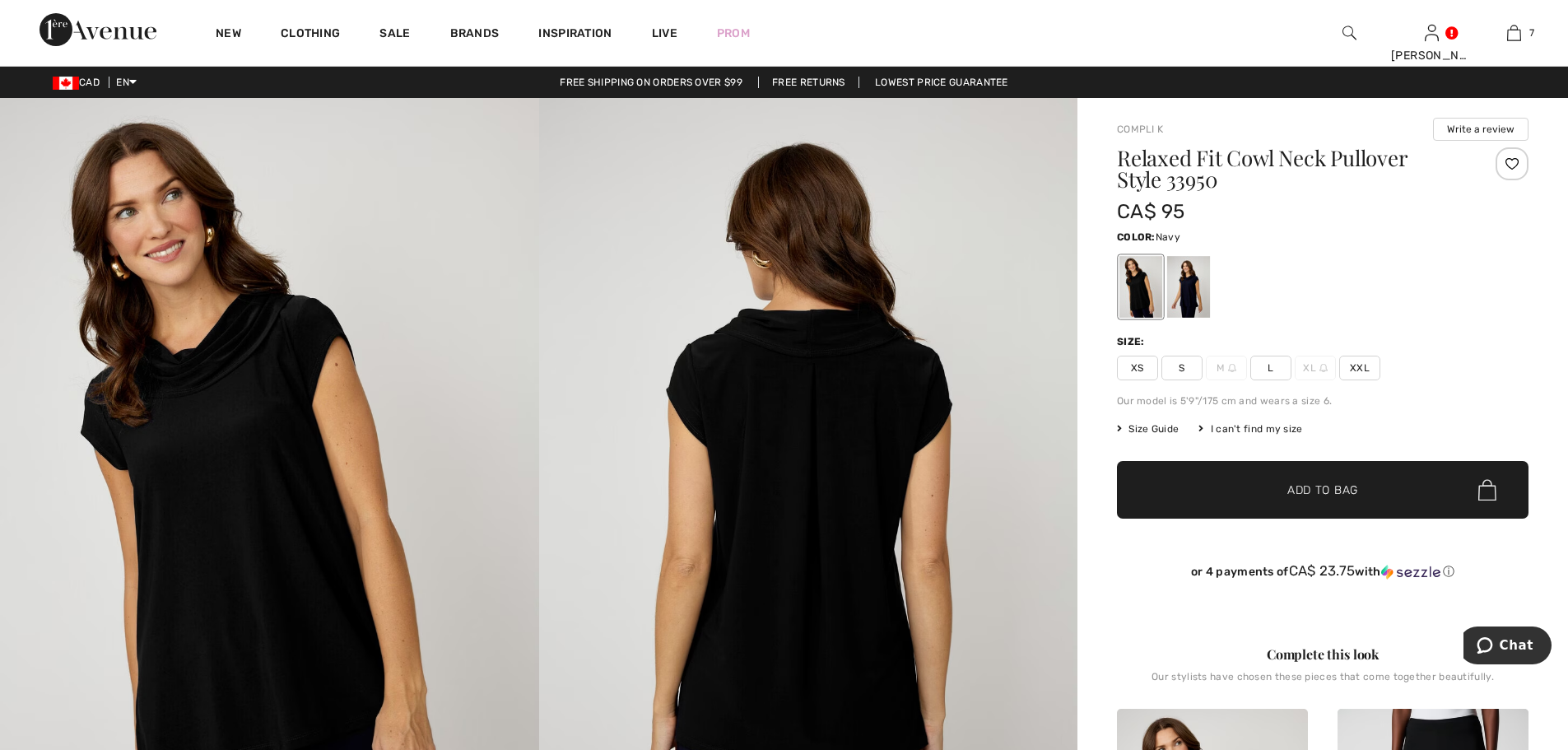
click at [1196, 289] on div at bounding box center [1188, 286] width 42 height 61
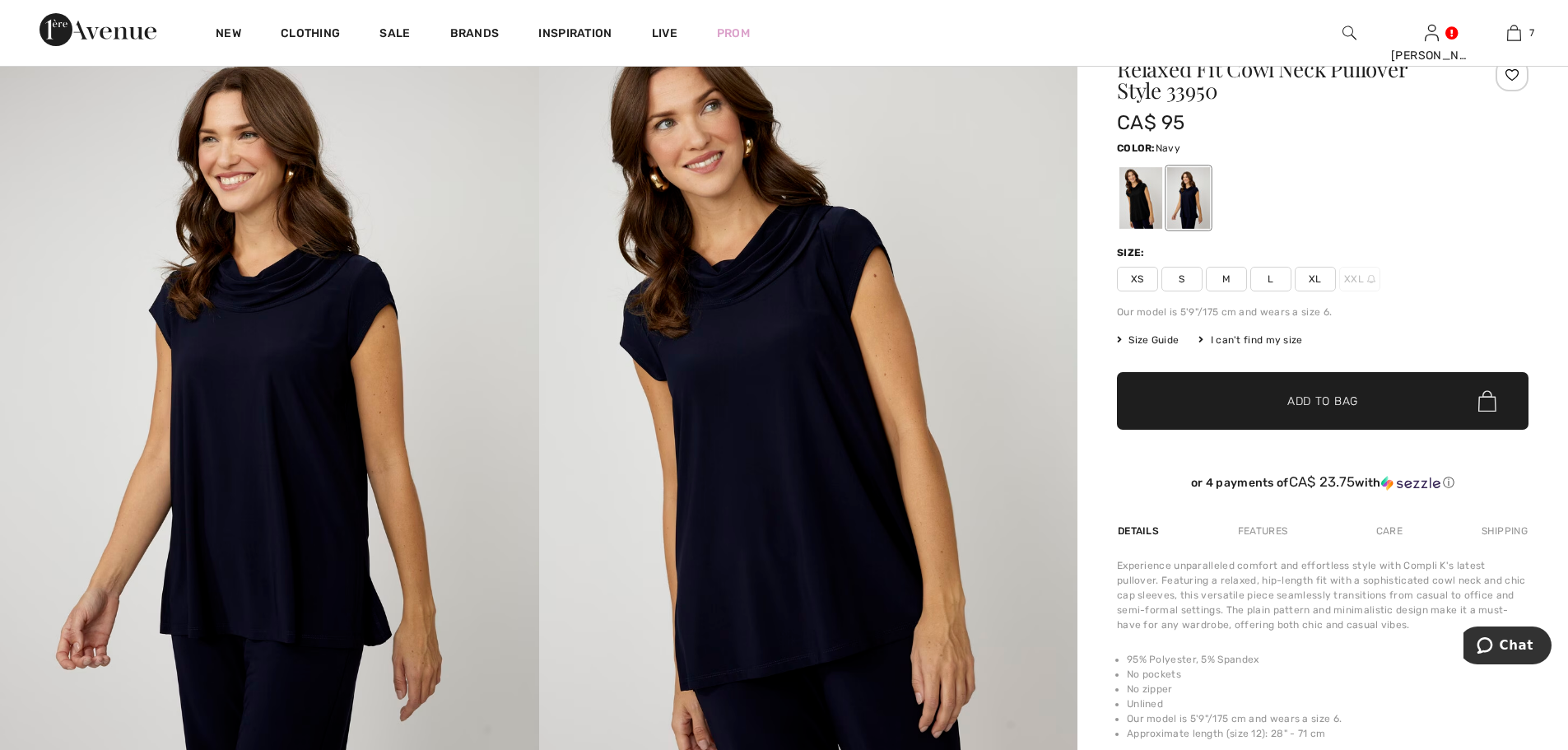
scroll to position [82, 0]
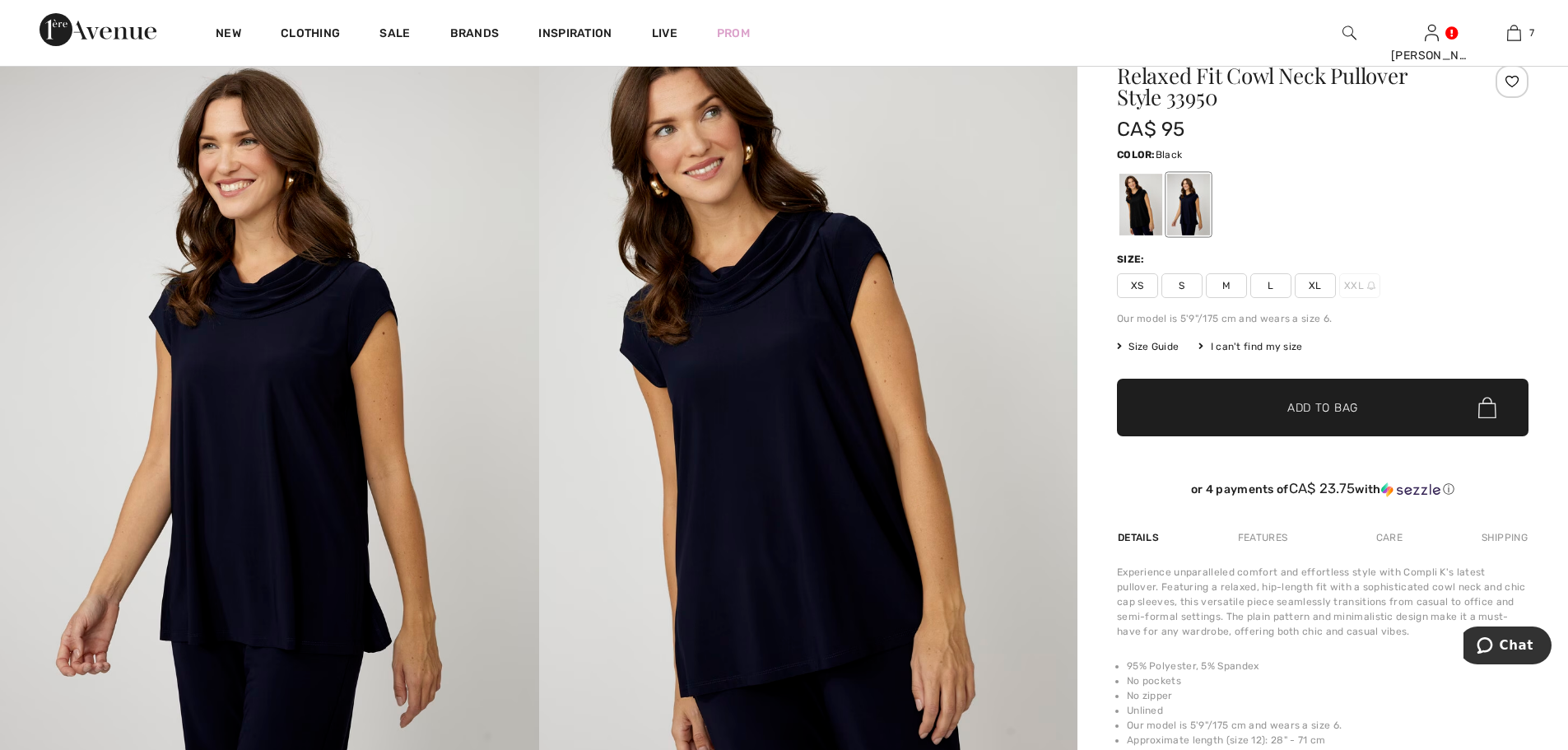
click at [1141, 201] on div at bounding box center [1140, 204] width 42 height 61
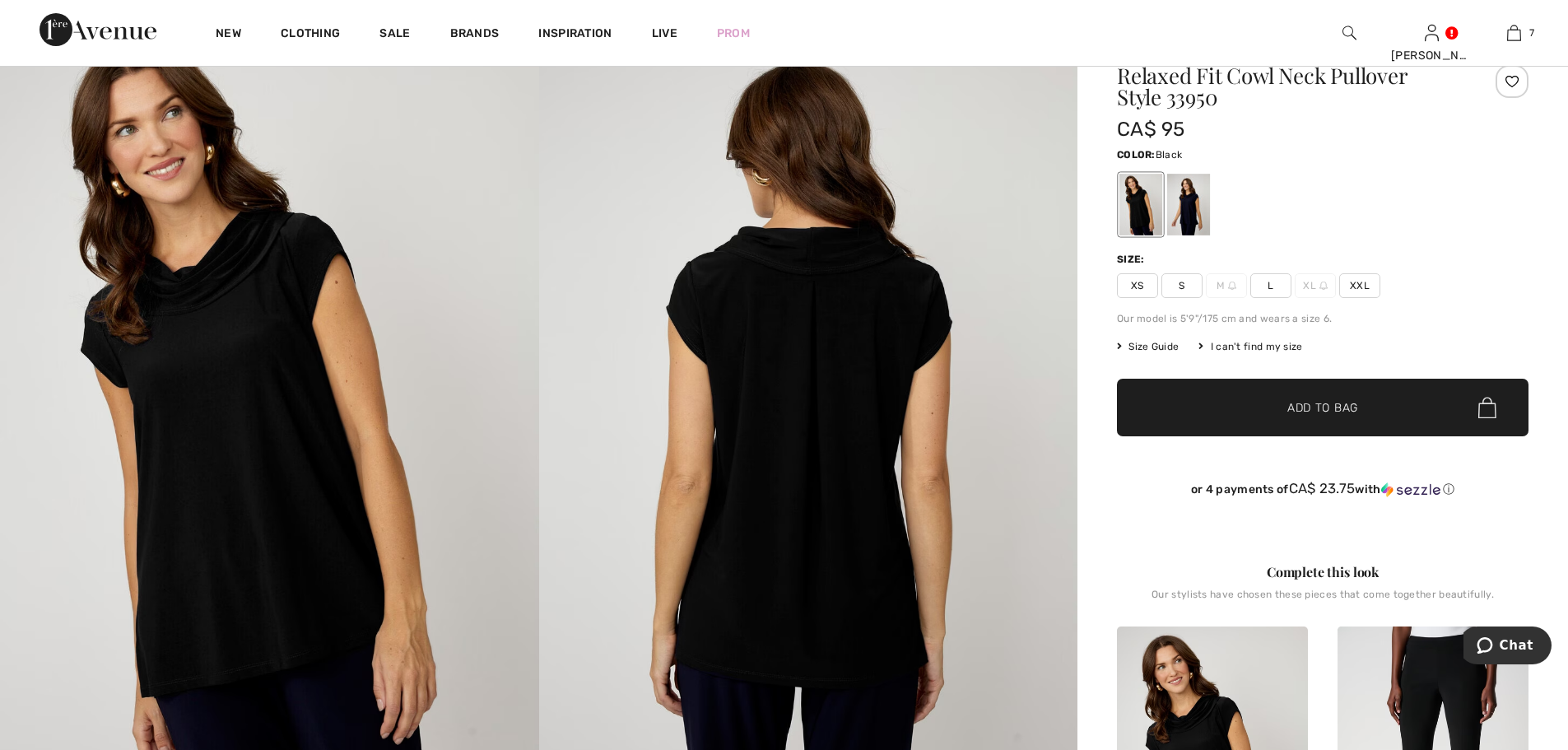
scroll to position [0, 0]
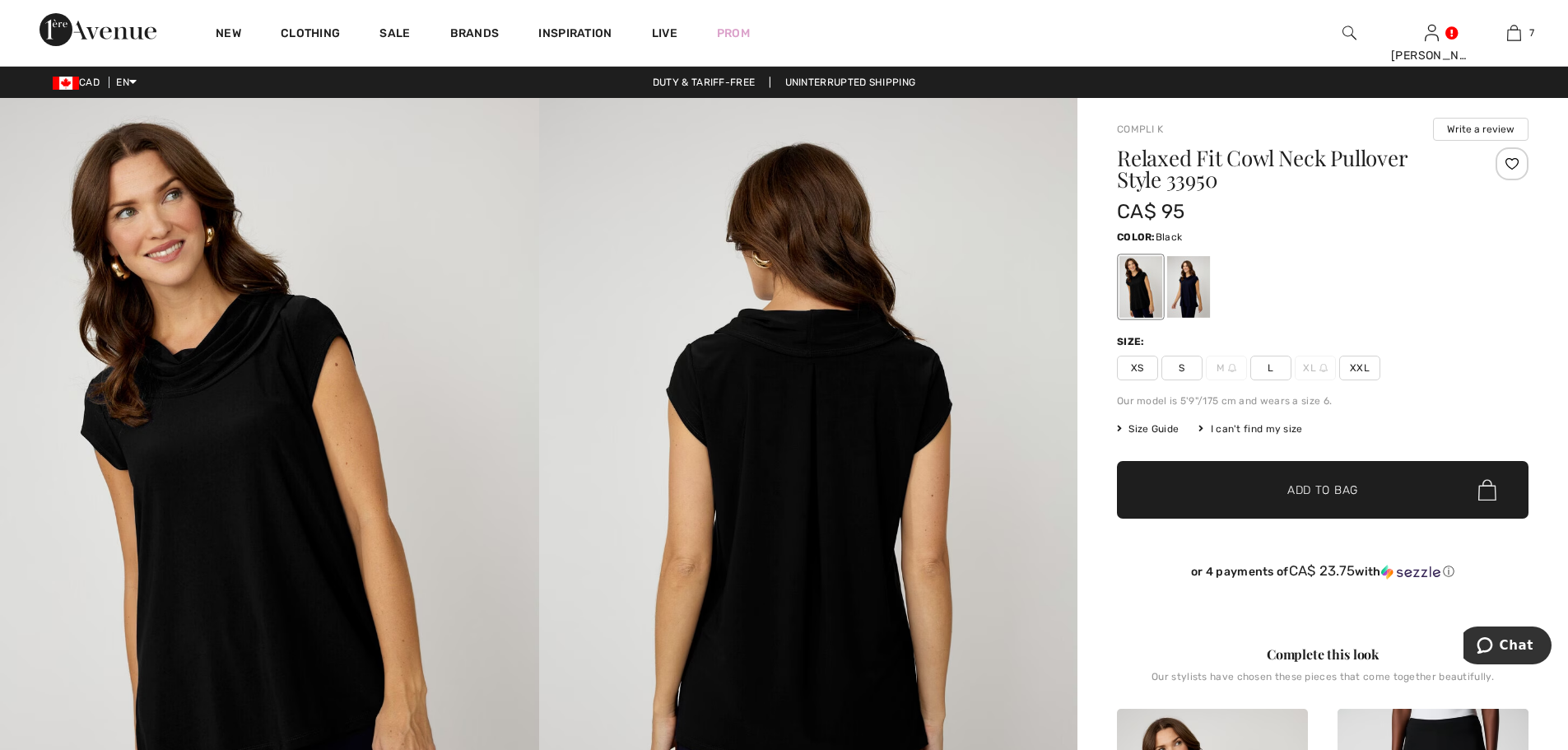
click at [1273, 366] on span "L" at bounding box center [1271, 368] width 42 height 25
click at [1306, 490] on span "Add to Bag" at bounding box center [1322, 490] width 71 height 17
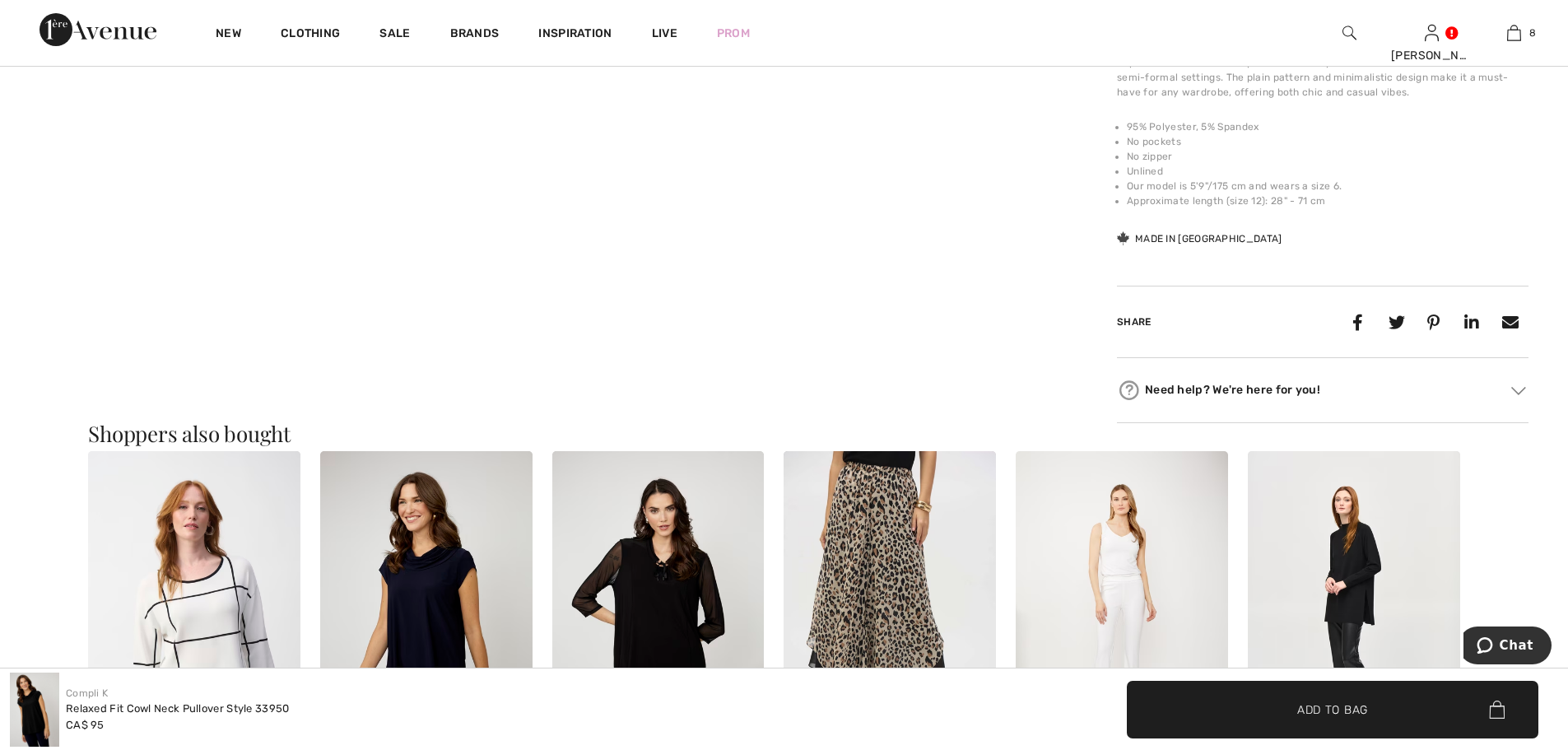
scroll to position [906, 0]
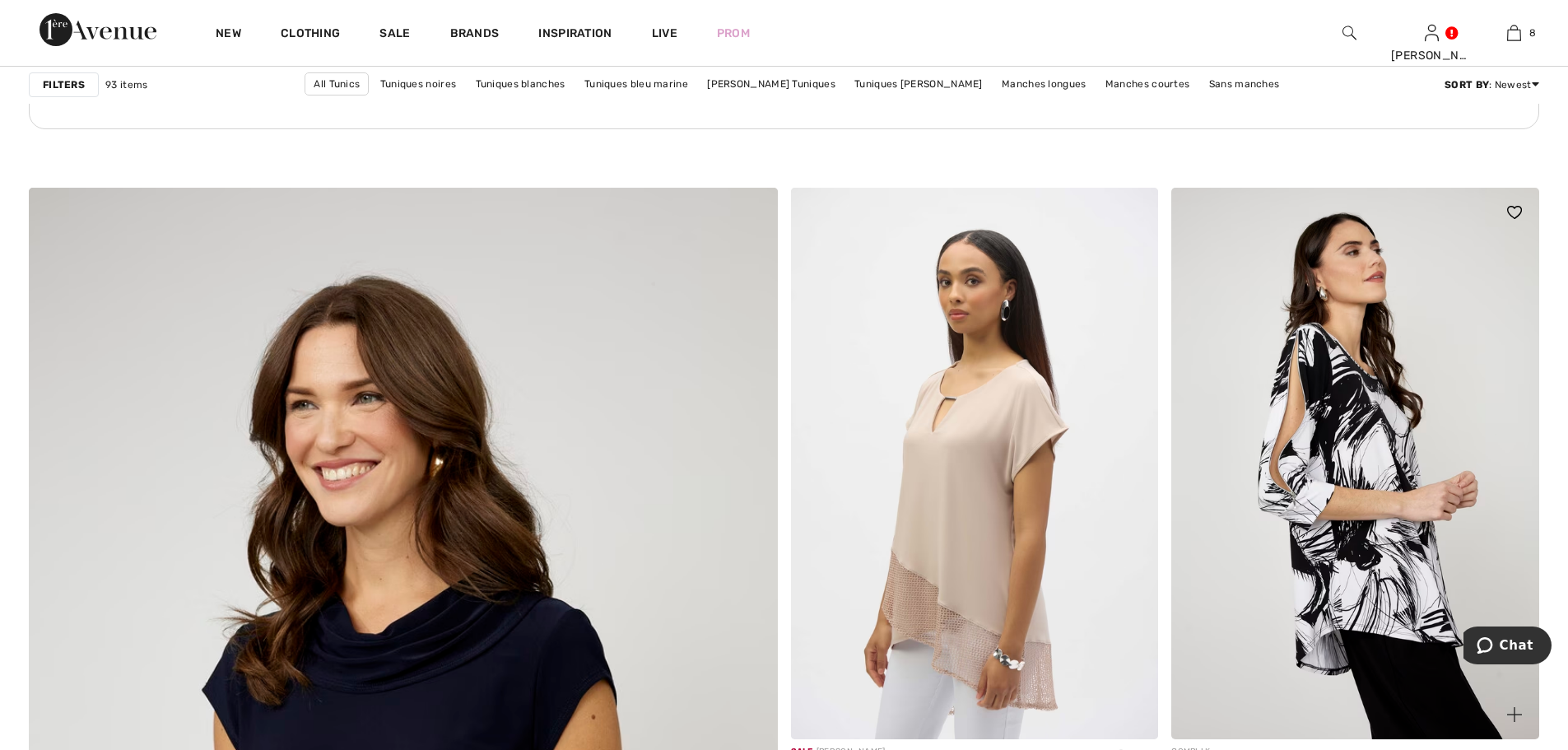
scroll to position [5105, 0]
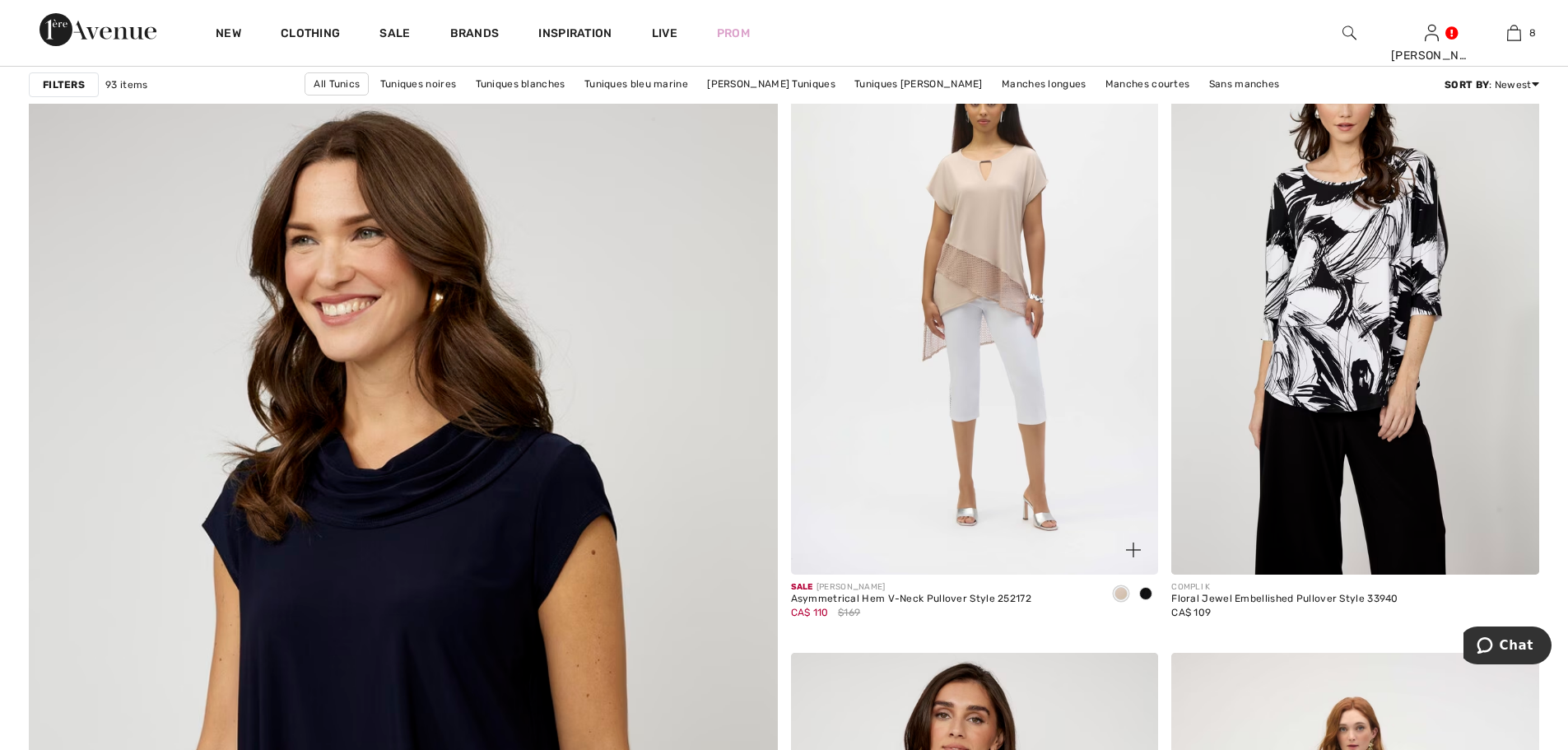
click at [998, 233] on img at bounding box center [975, 298] width 368 height 552
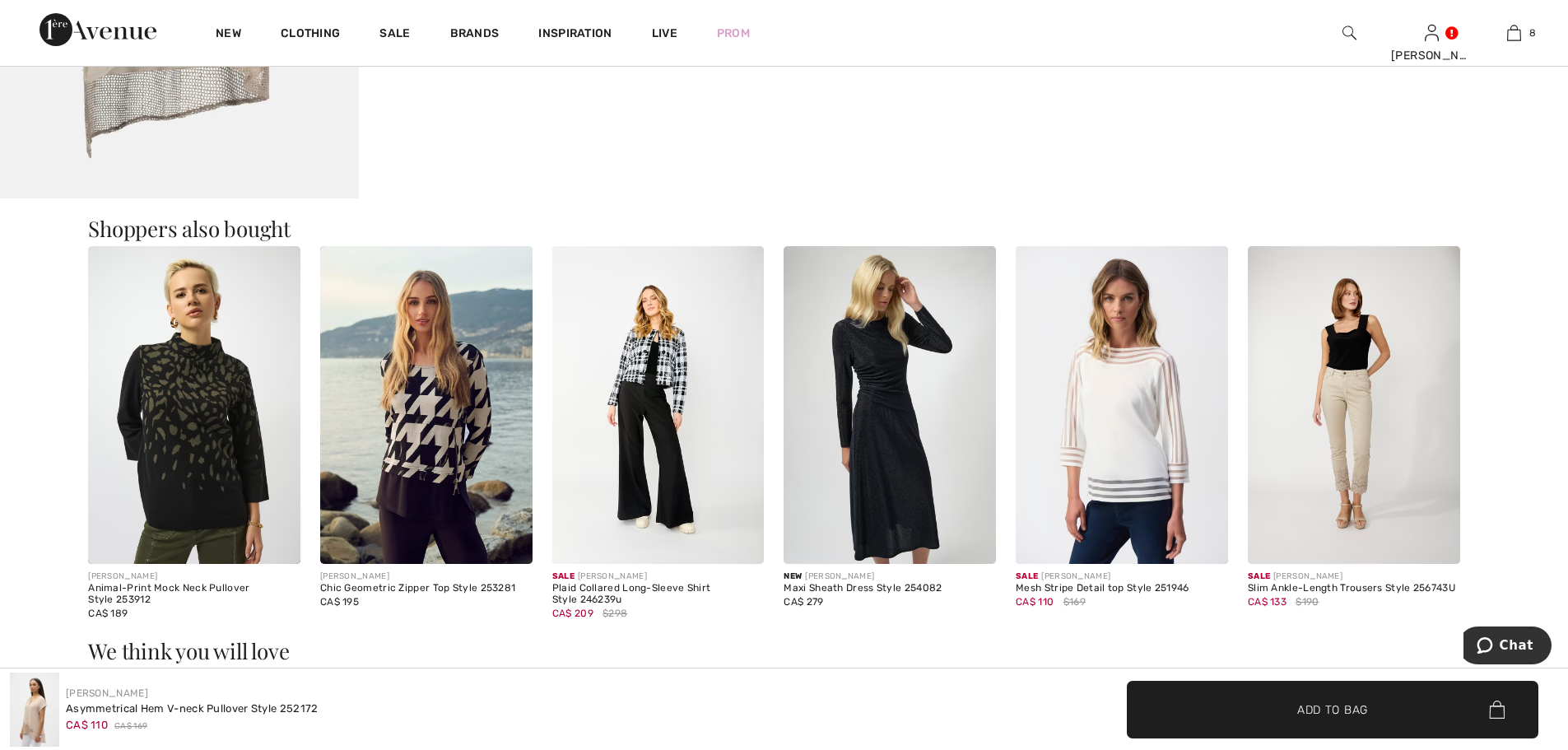
scroll to position [1812, 0]
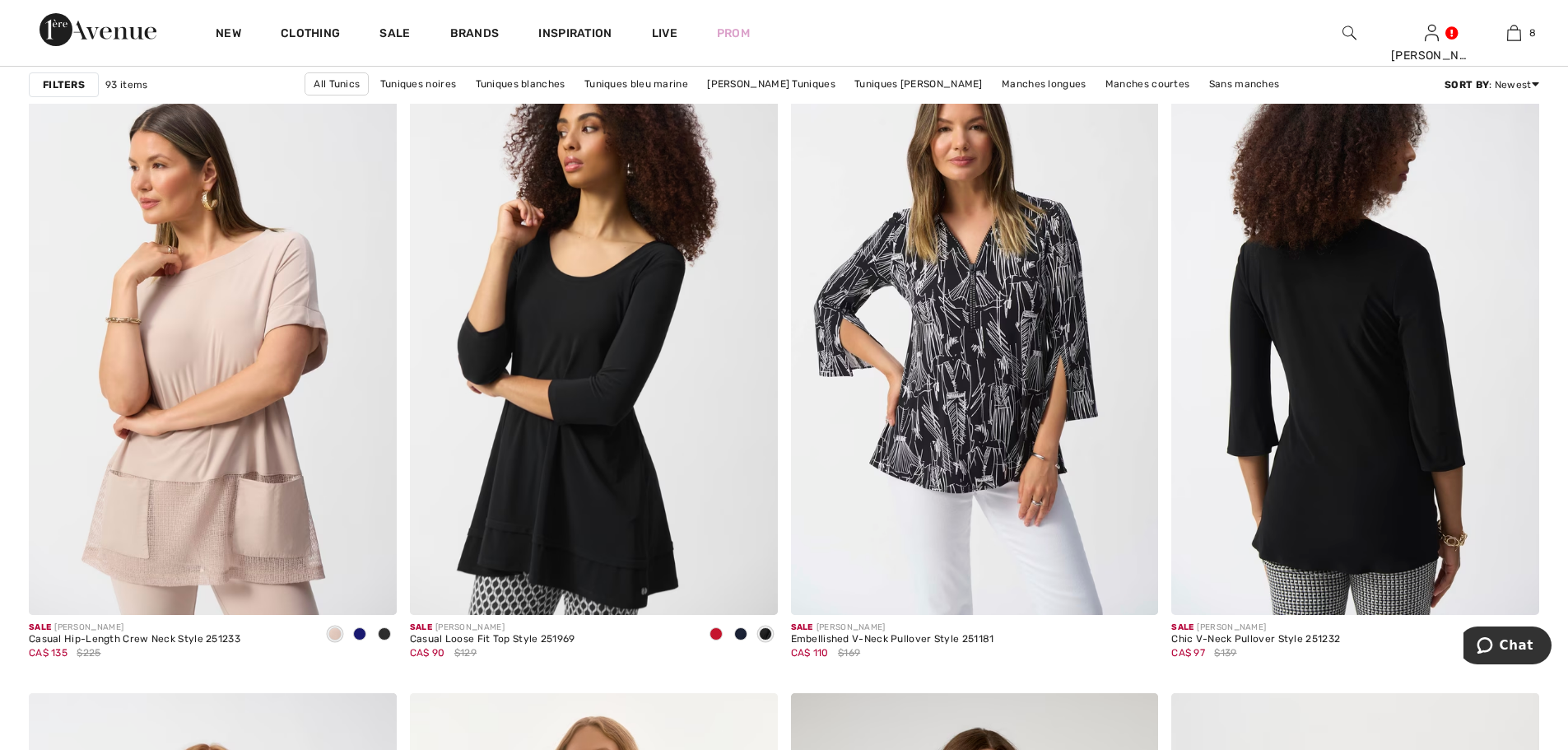
scroll to position [7905, 0]
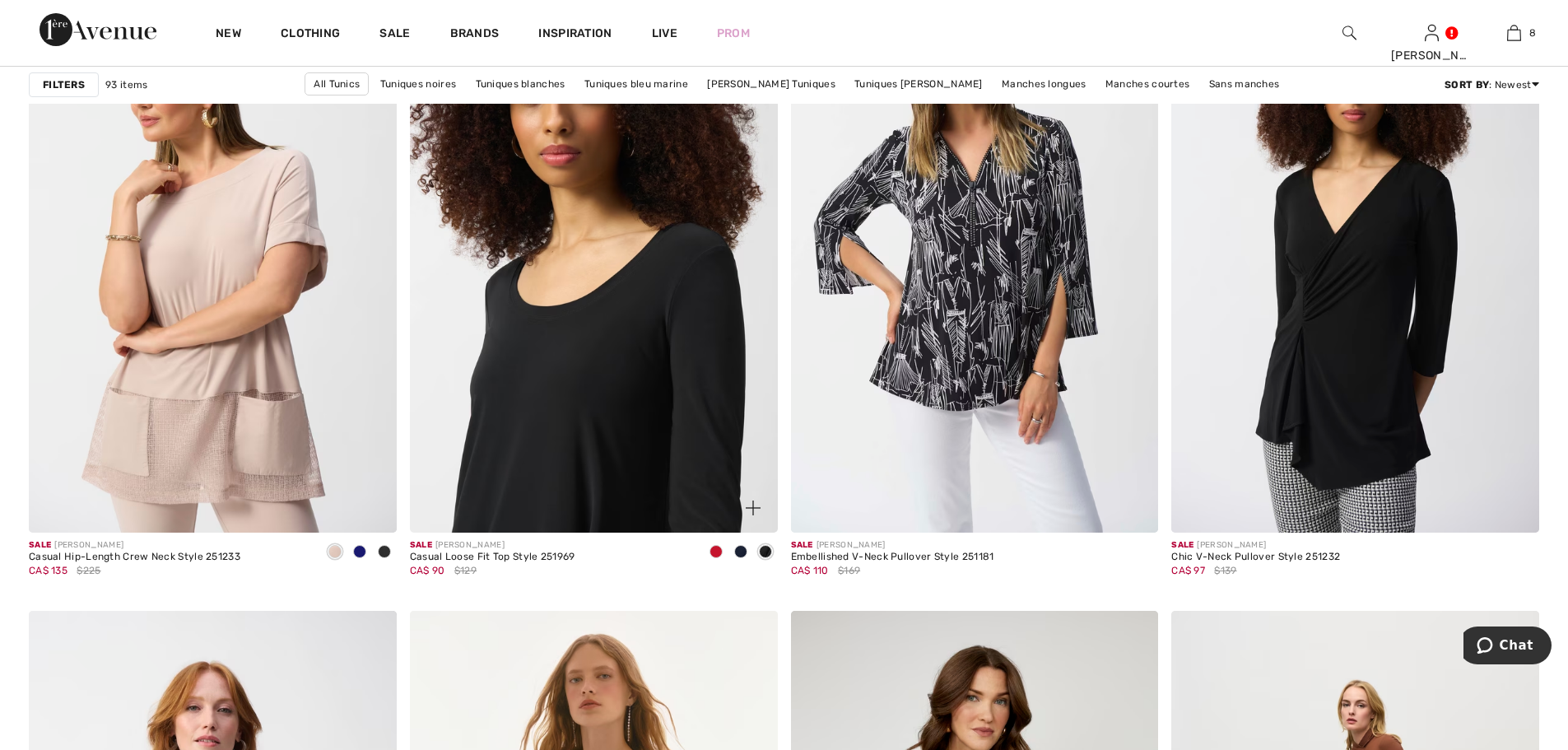
click at [643, 440] on img at bounding box center [594, 257] width 368 height 552
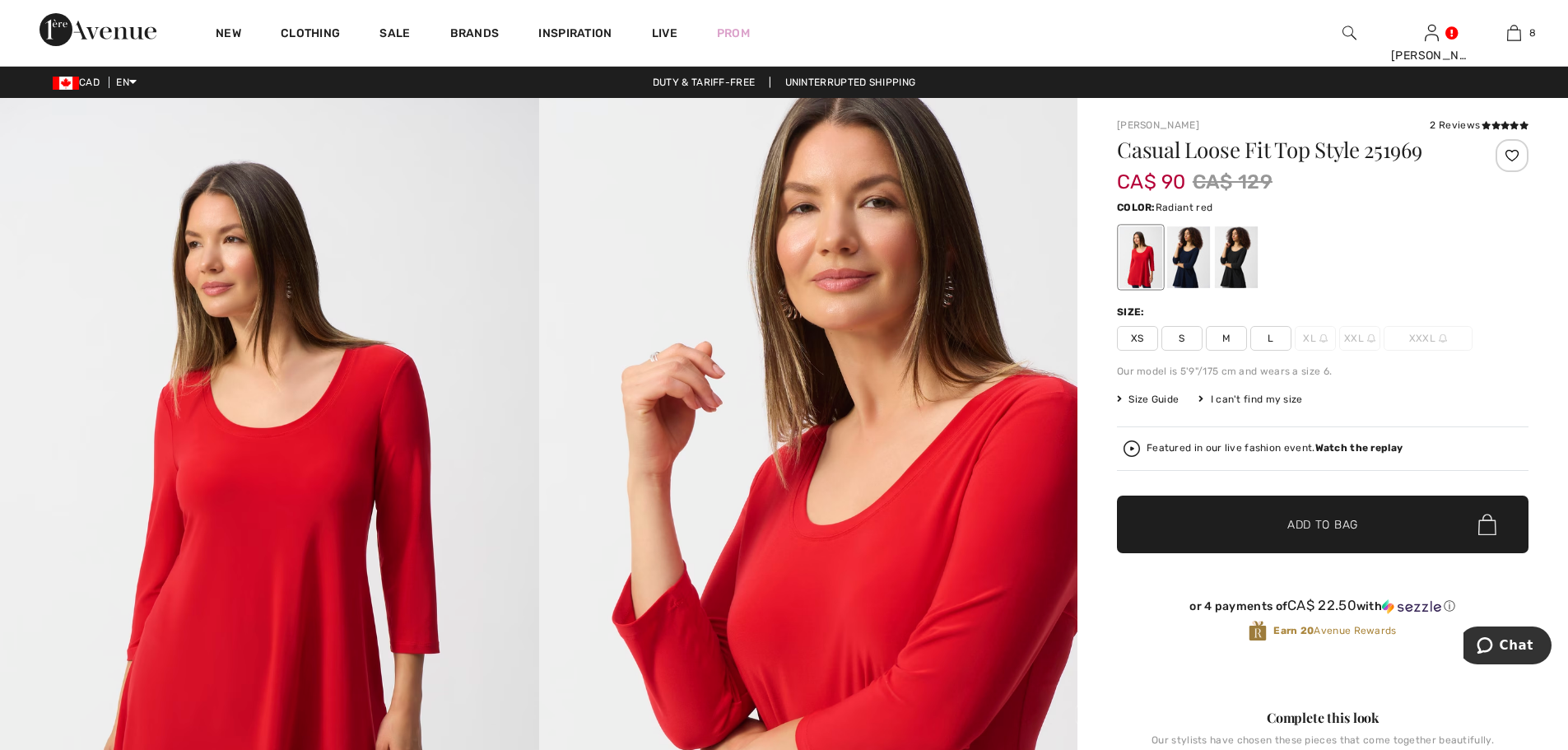
click at [1136, 273] on div at bounding box center [1140, 257] width 42 height 61
click at [1133, 256] on div at bounding box center [1140, 257] width 42 height 61
click at [1273, 337] on span "L" at bounding box center [1271, 338] width 42 height 25
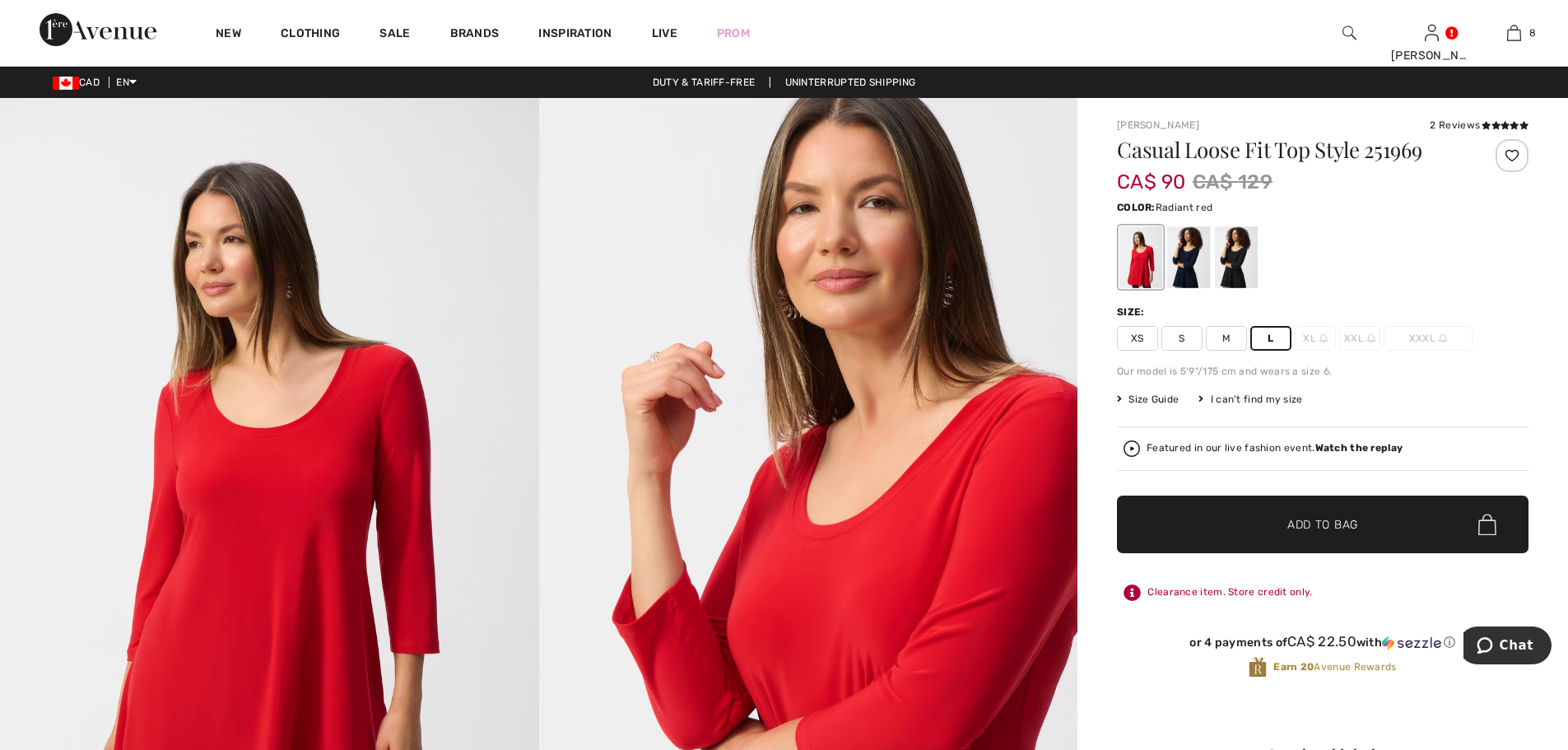
click at [1306, 521] on span "Add to Bag" at bounding box center [1322, 525] width 71 height 17
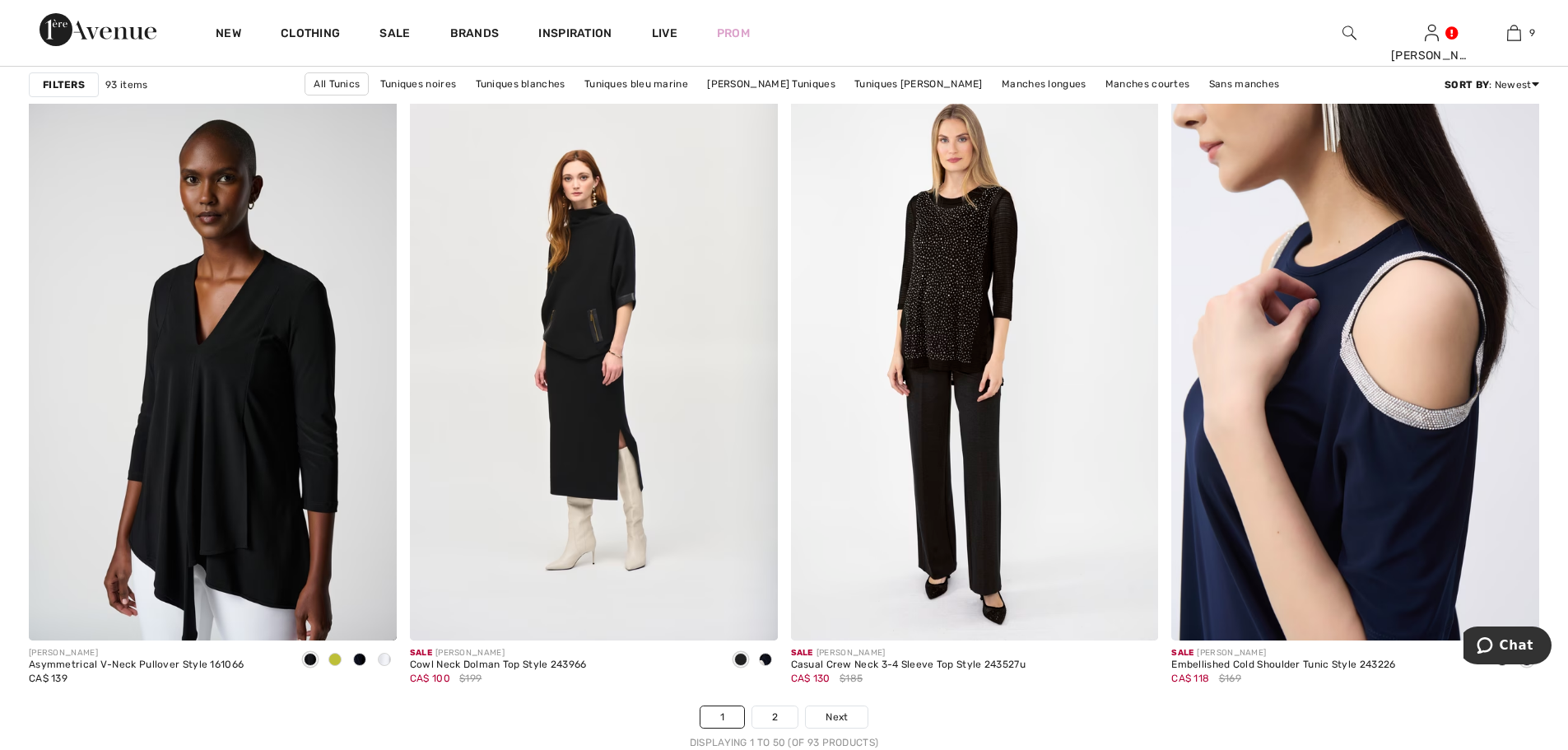
scroll to position [9058, 0]
click at [1299, 454] on img at bounding box center [1356, 364] width 368 height 552
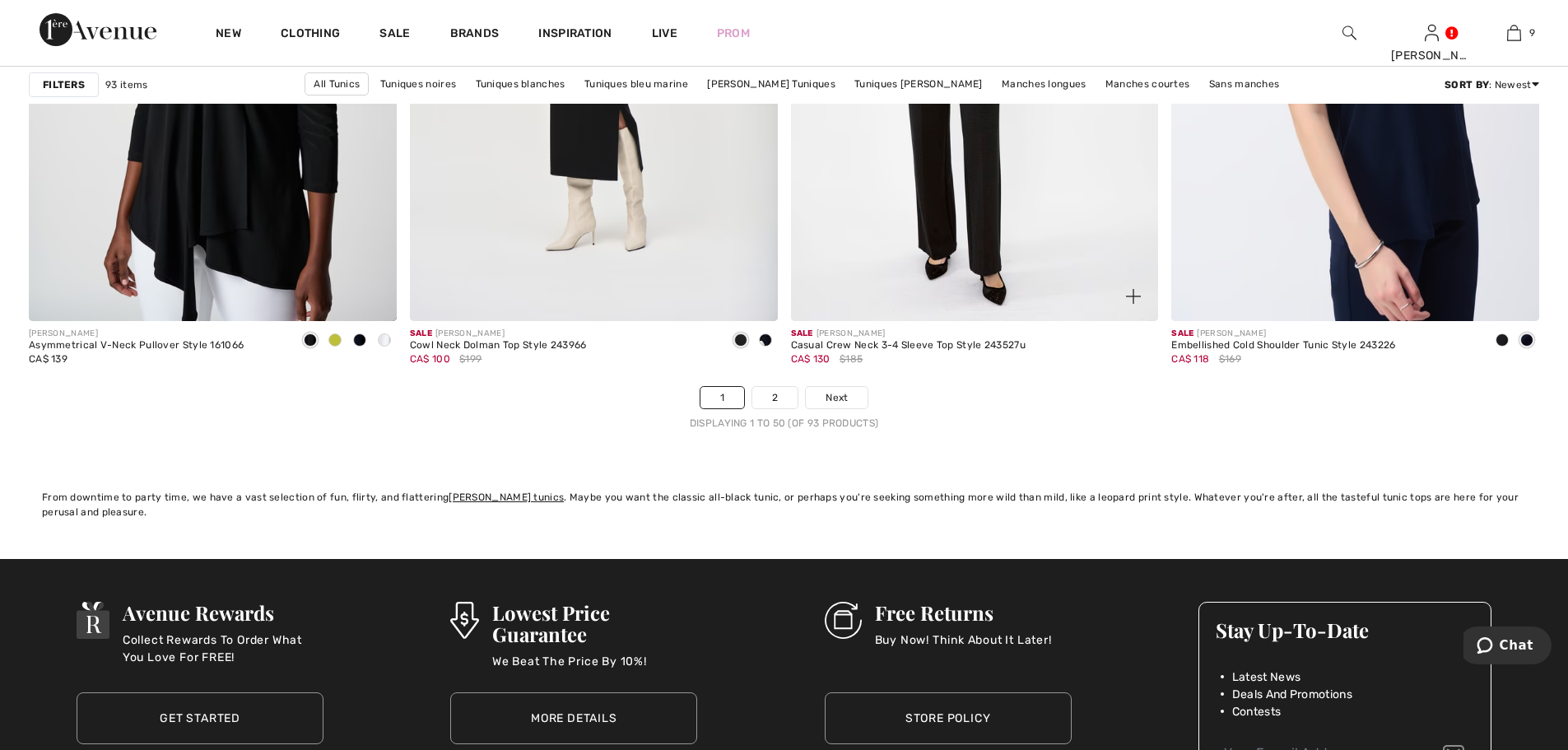
scroll to position [9387, 0]
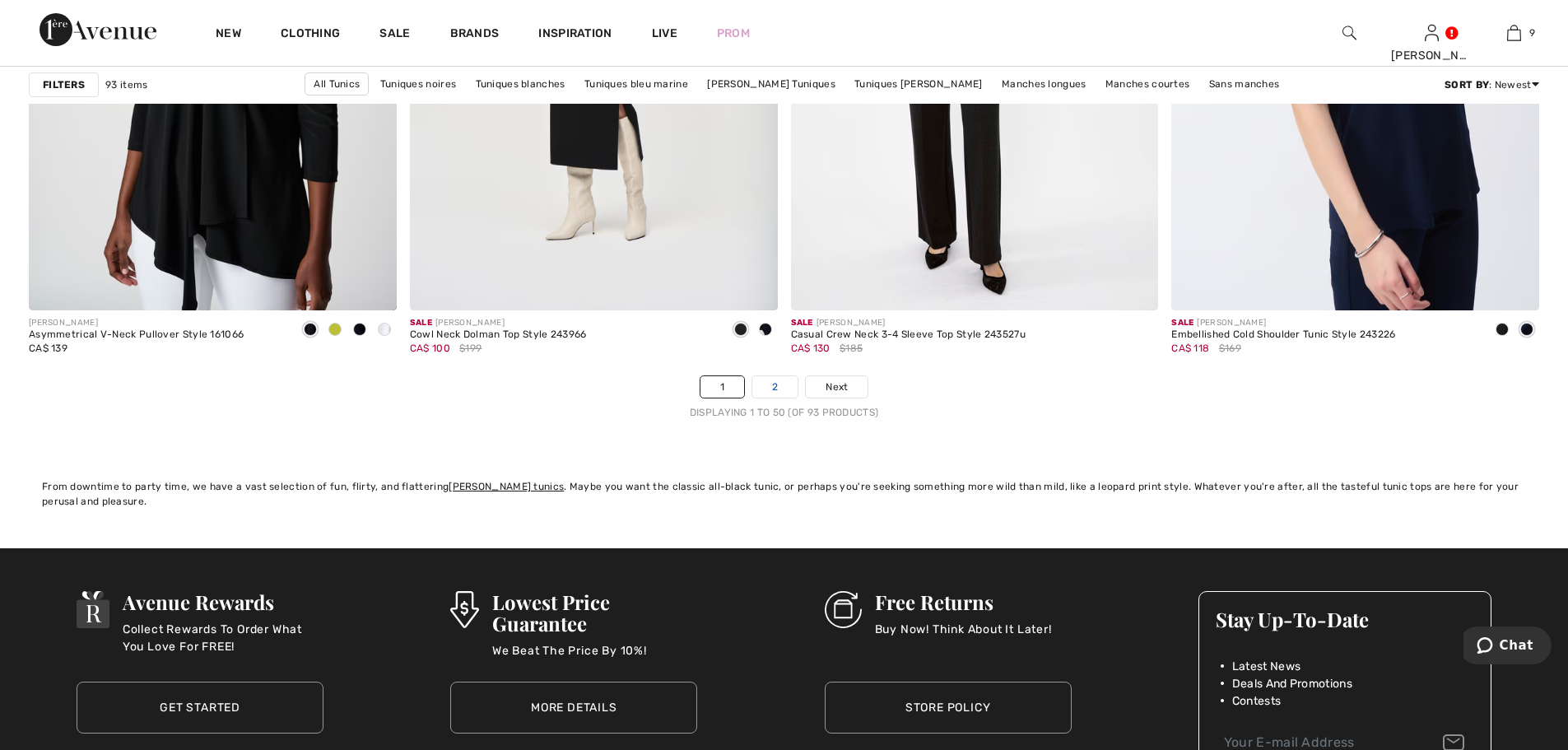
click at [776, 388] on link "2" at bounding box center [775, 386] width 45 height 22
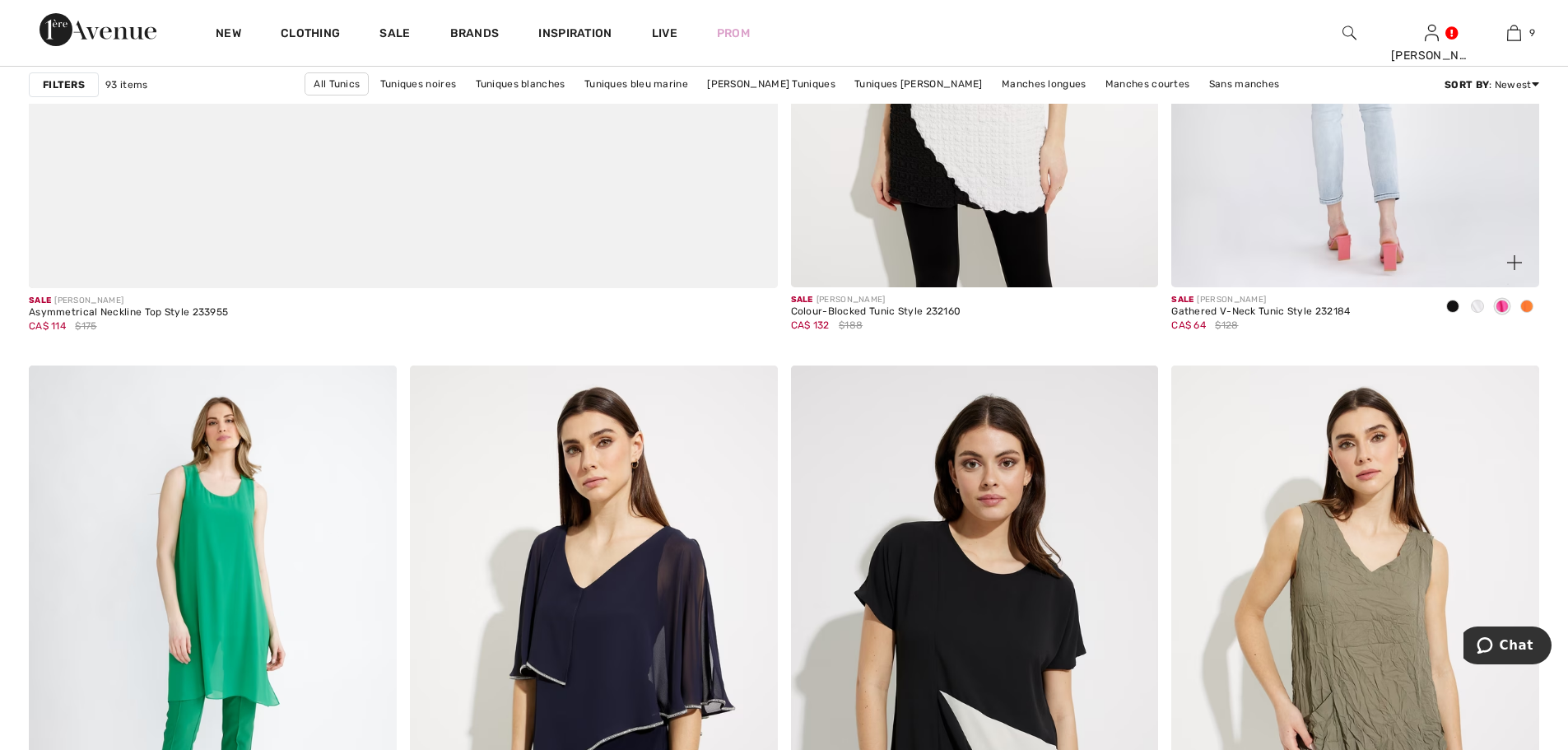
scroll to position [6258, 0]
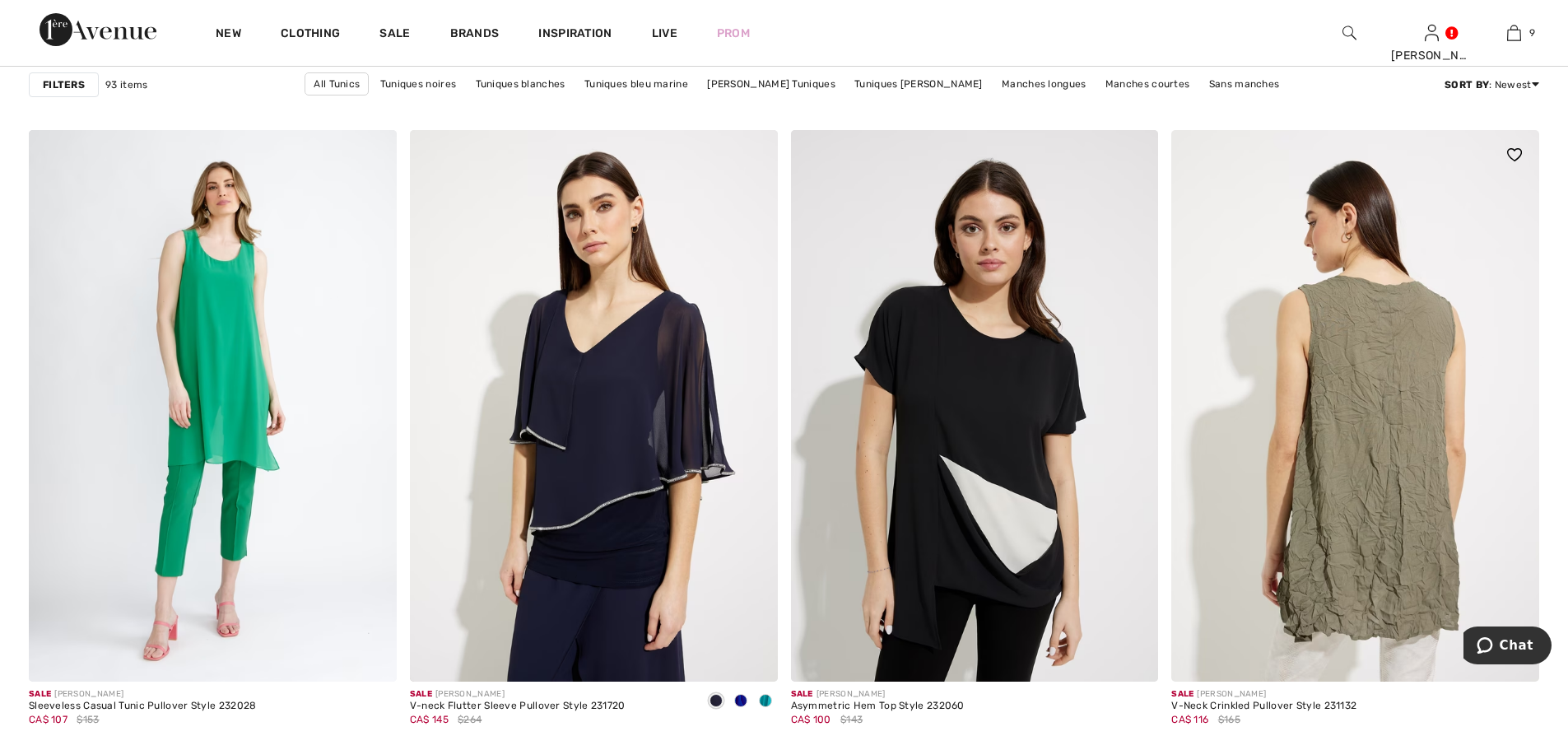
click at [1390, 395] on img at bounding box center [1356, 406] width 368 height 552
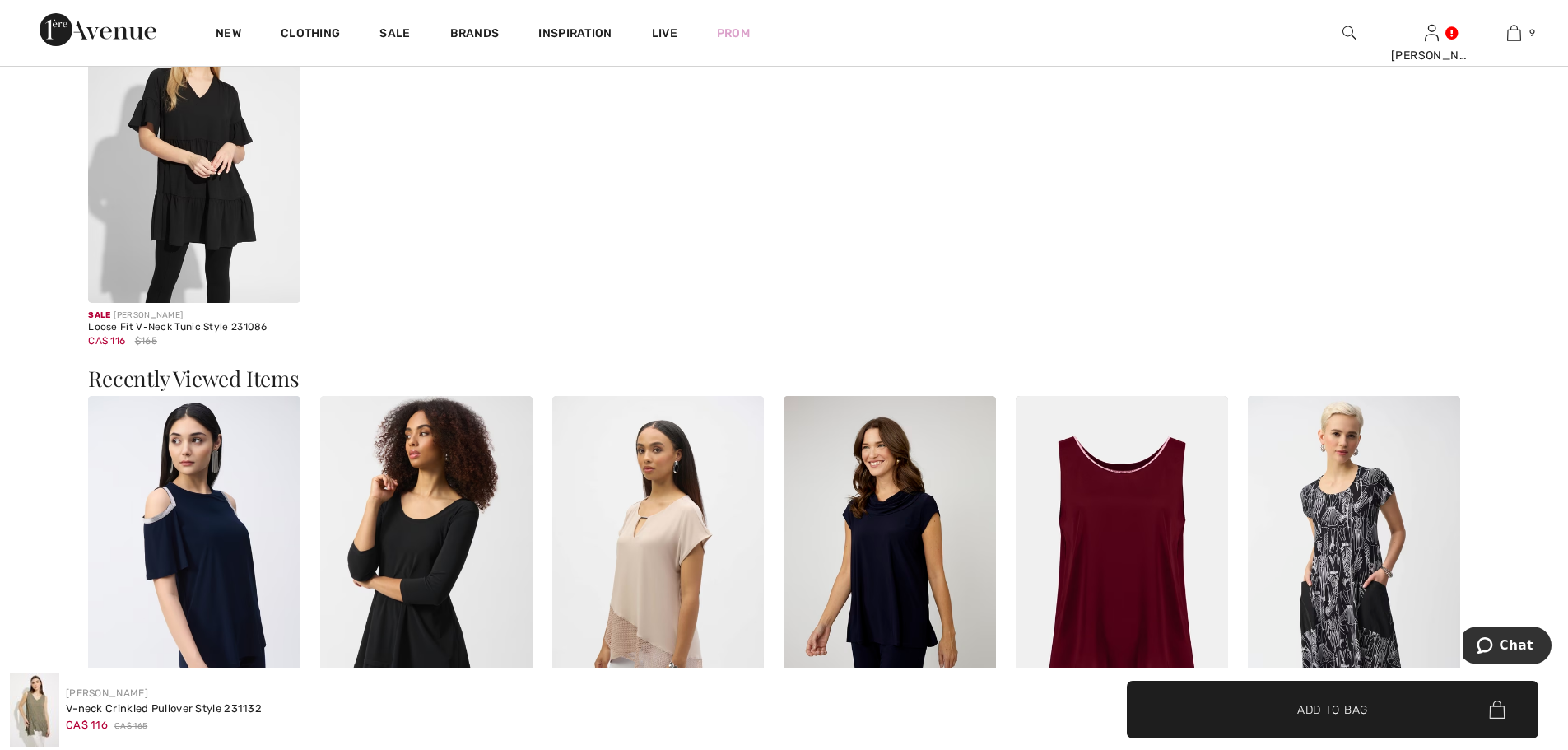
scroll to position [1894, 0]
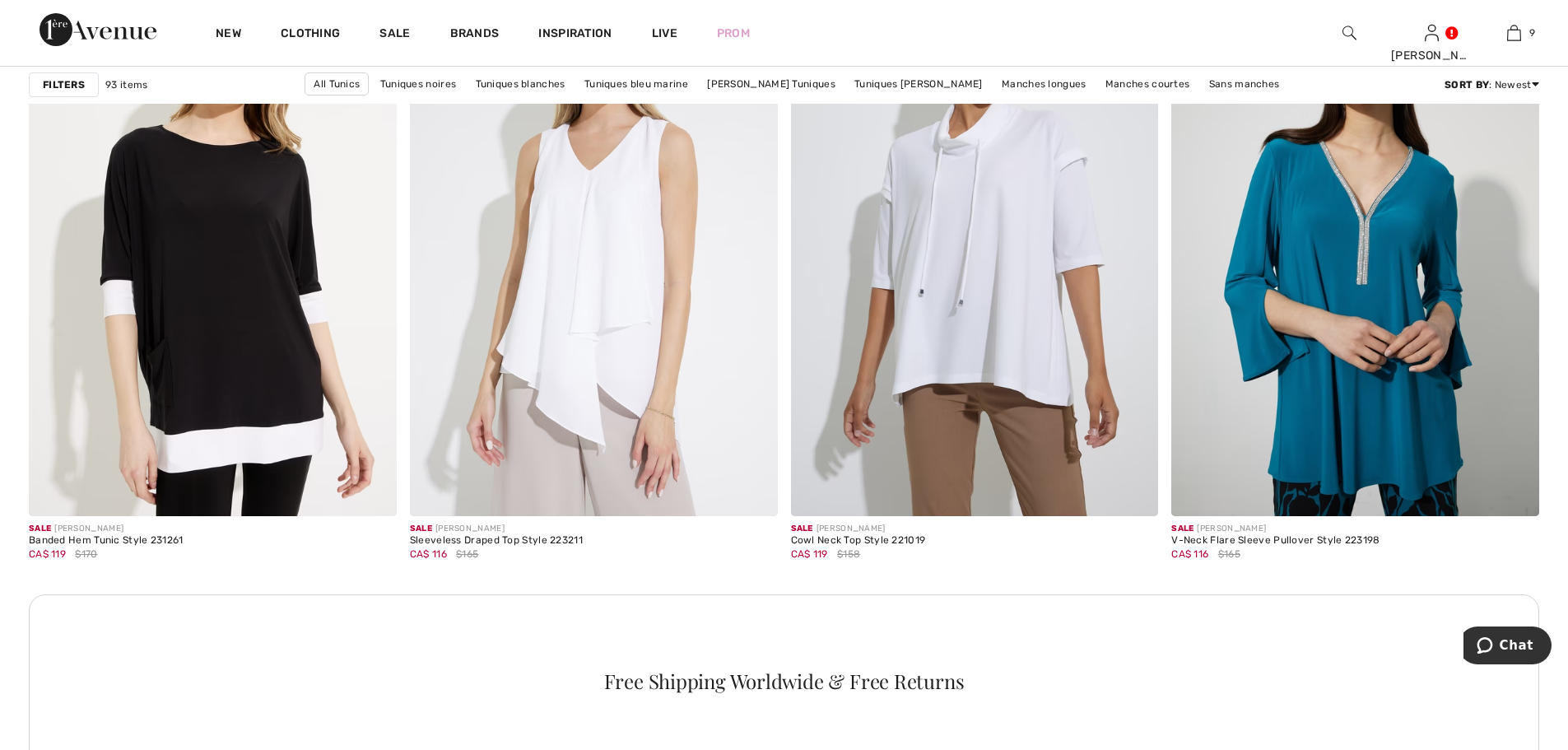
scroll to position [6917, 0]
